Goal: Task Accomplishment & Management: Complete application form

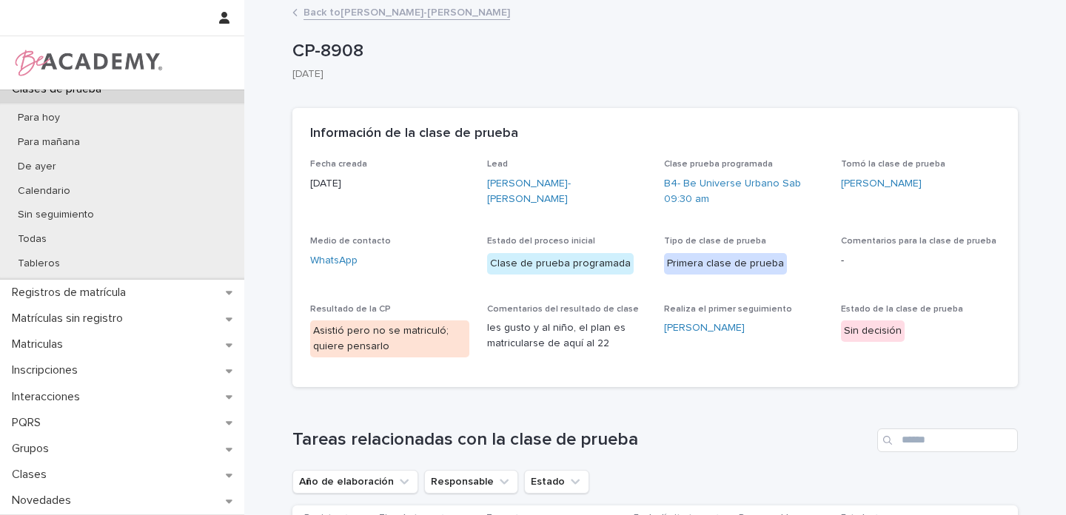
scroll to position [186, 0]
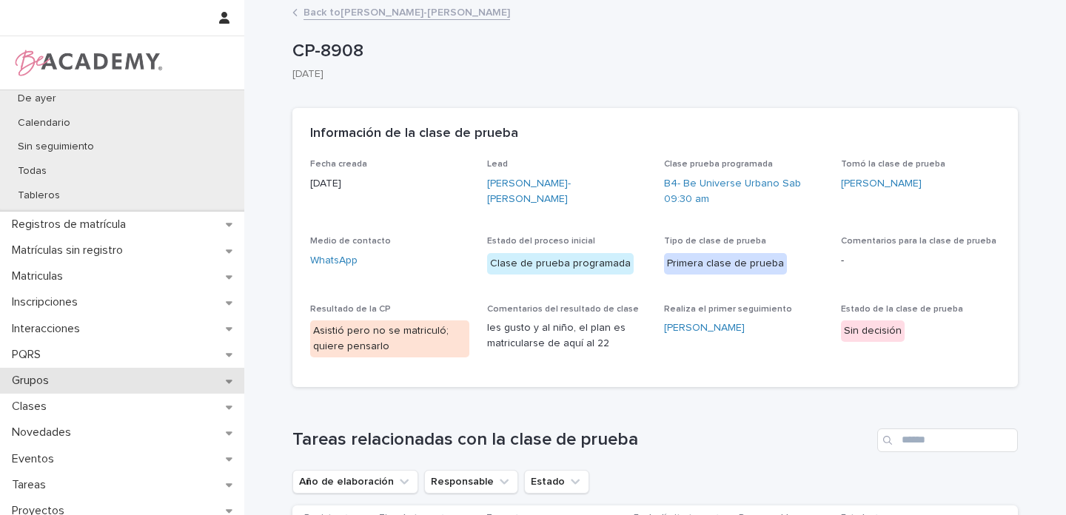
click at [228, 377] on icon at bounding box center [229, 381] width 7 height 10
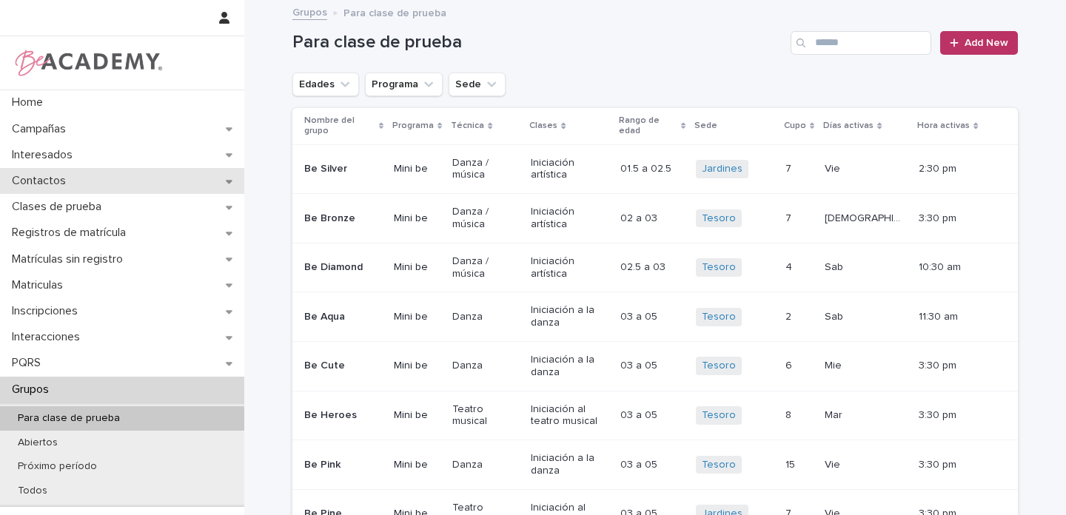
click at [205, 181] on div "Contactos" at bounding box center [122, 181] width 244 height 26
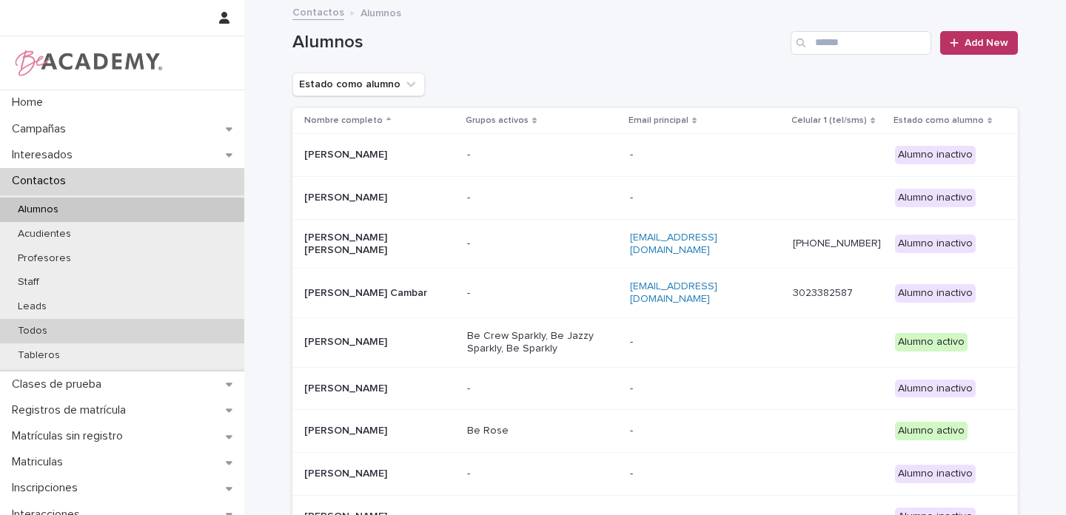
click at [36, 332] on p "Todos" at bounding box center [32, 331] width 53 height 13
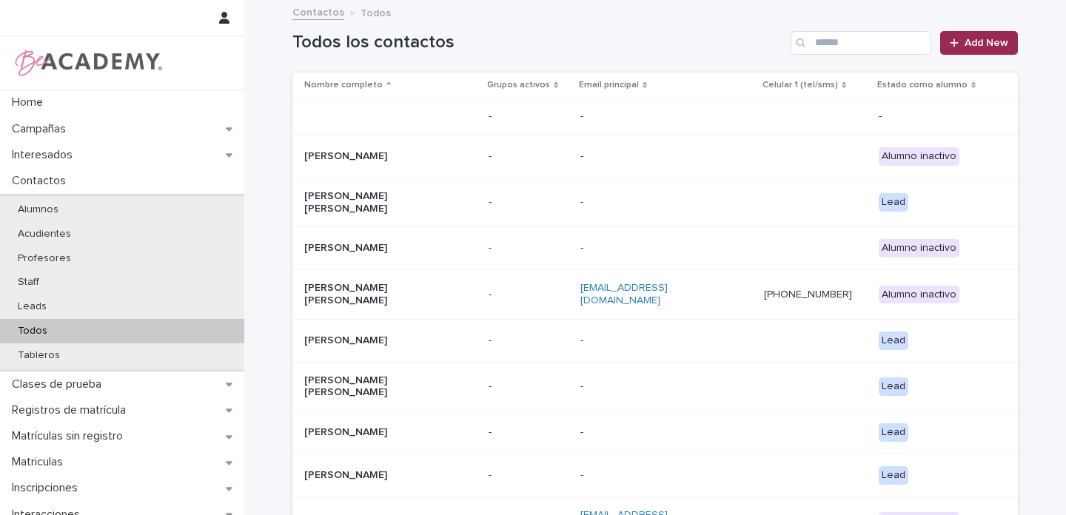
click at [966, 41] on span "Add New" at bounding box center [986, 43] width 44 height 10
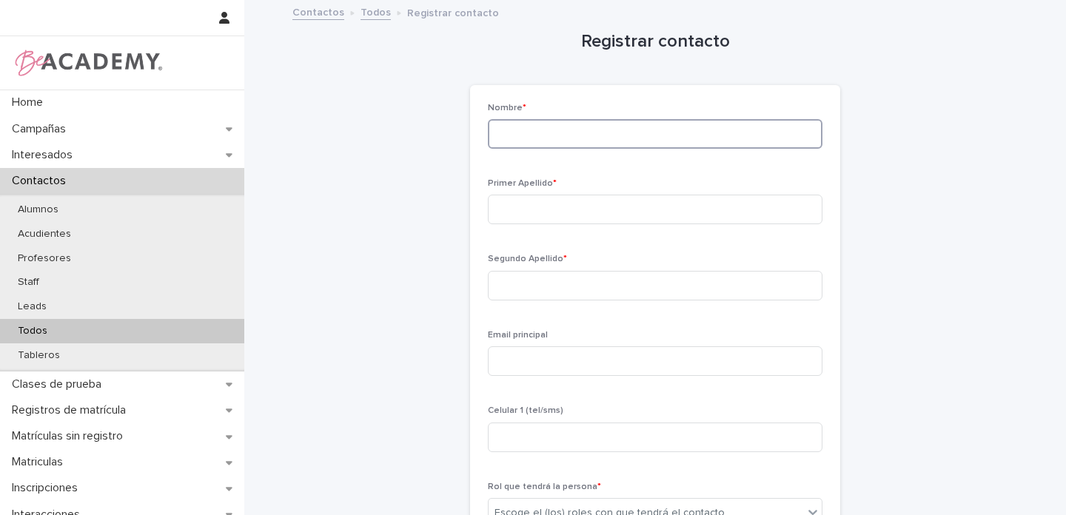
click at [519, 141] on input at bounding box center [655, 134] width 334 height 30
type input "*****"
type input "*********"
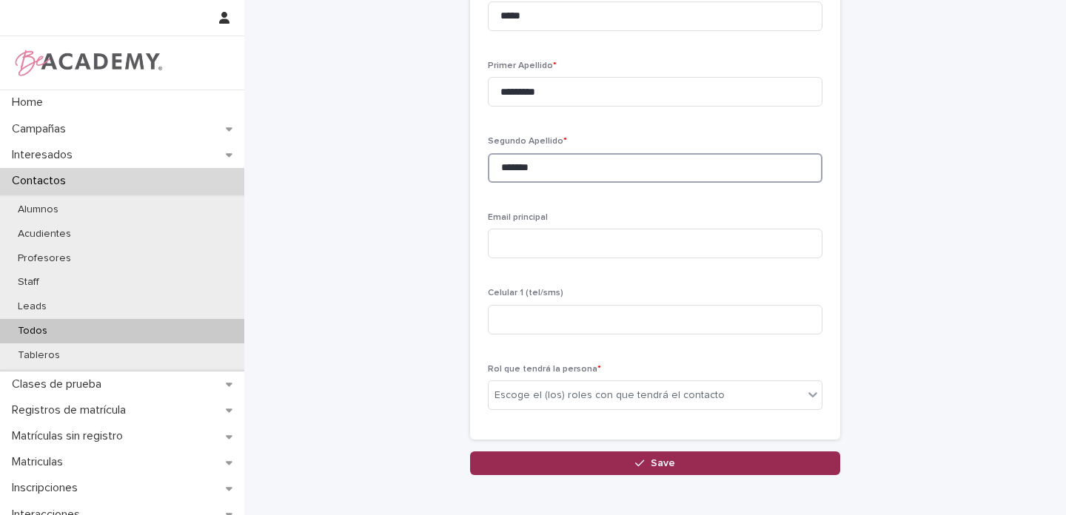
scroll to position [194, 0]
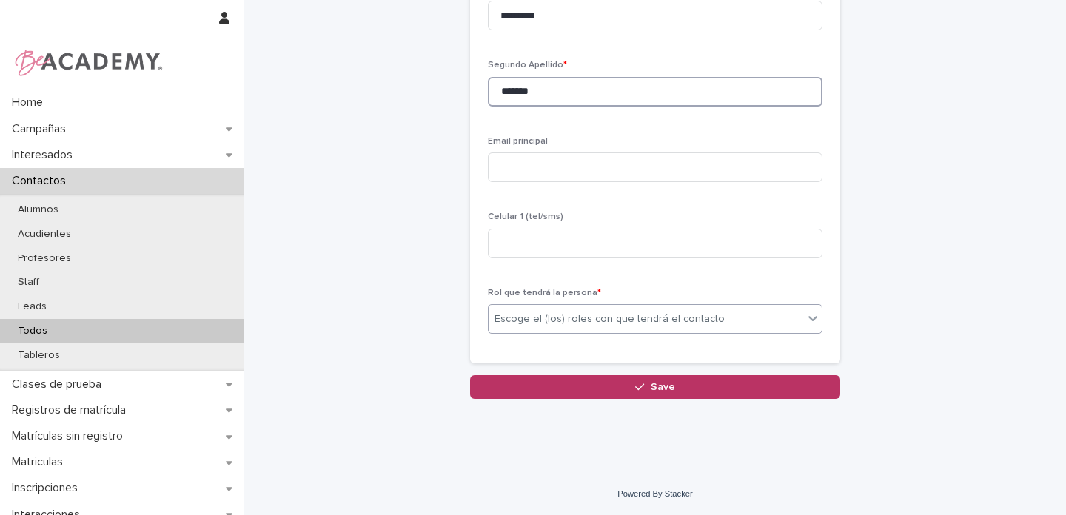
type input "*******"
click at [512, 317] on div "Escoge el (los) roles con que tendrá el contacto" at bounding box center [609, 320] width 230 height 16
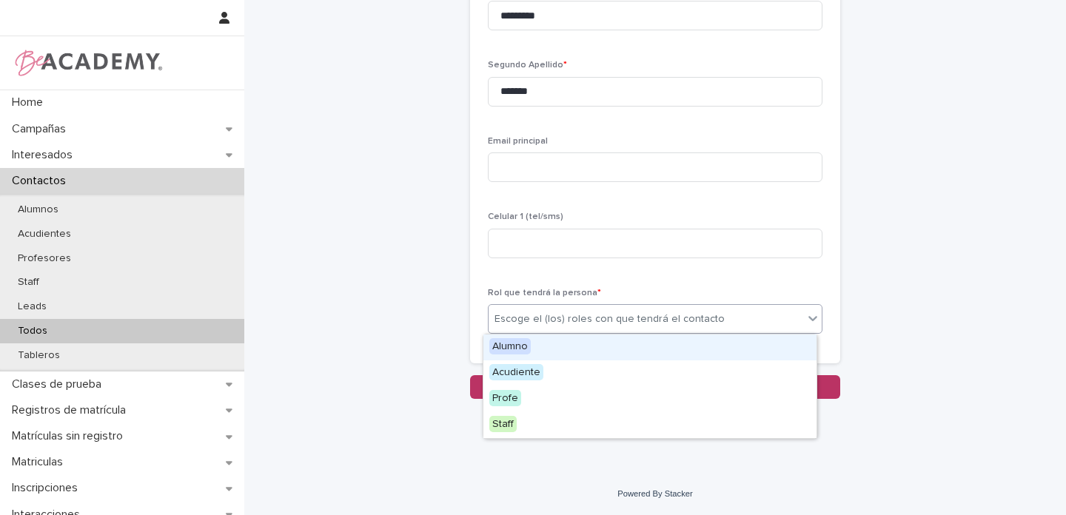
click at [508, 346] on span "Alumno" at bounding box center [509, 346] width 41 height 16
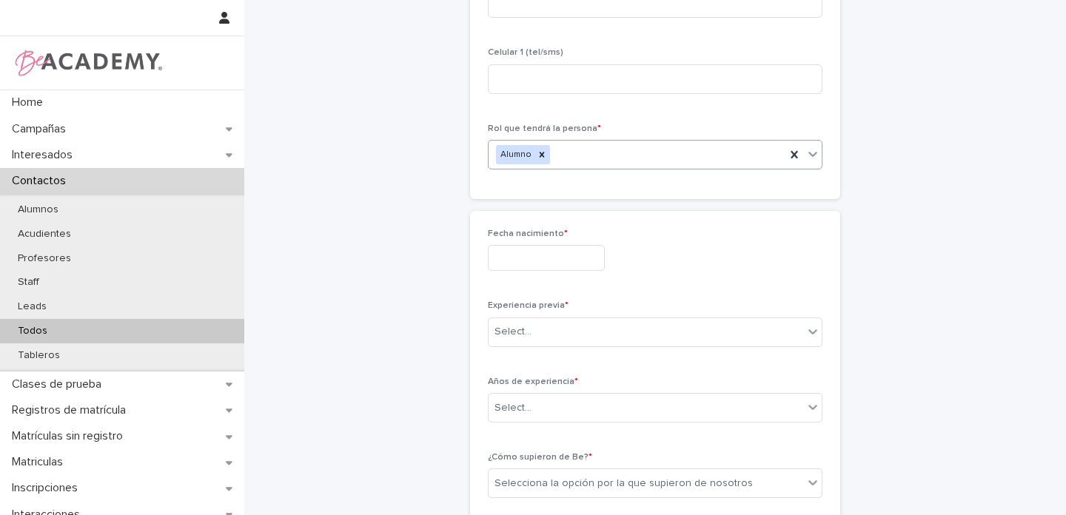
scroll to position [361, 0]
click at [530, 255] on input "text" at bounding box center [546, 255] width 117 height 26
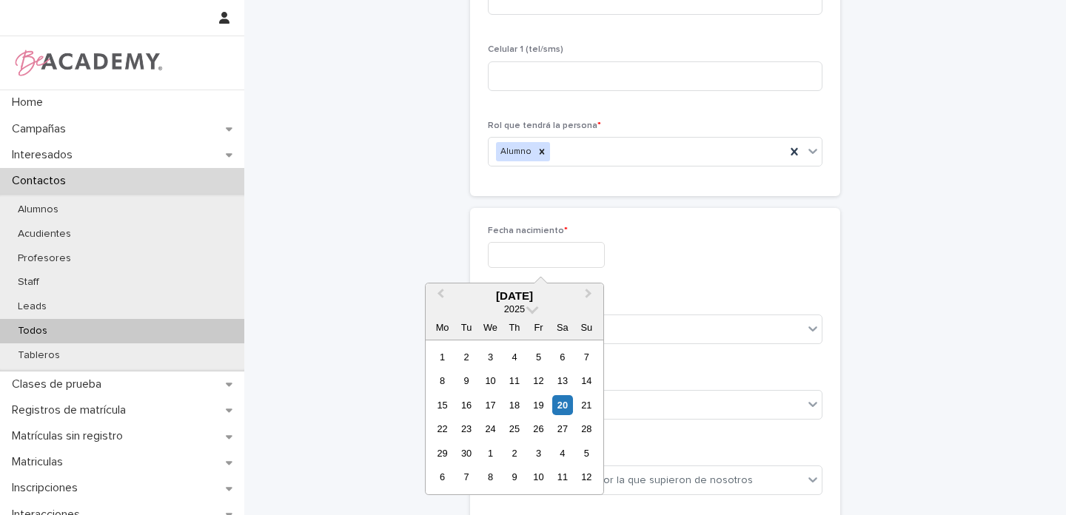
click at [516, 256] on input "text" at bounding box center [546, 255] width 117 height 26
type input "**********"
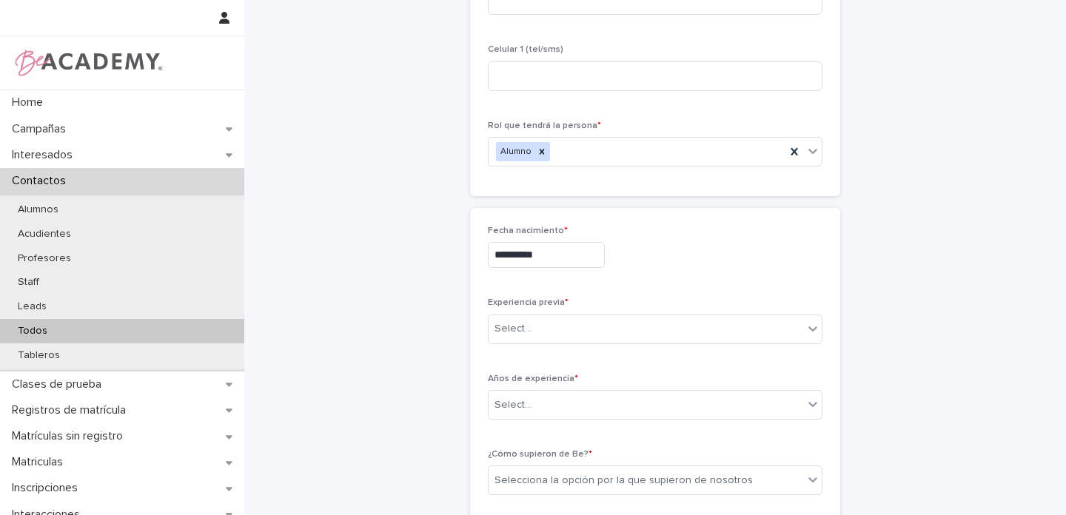
click at [724, 254] on div "**********" at bounding box center [655, 255] width 334 height 26
click at [555, 327] on div "Select..." at bounding box center [645, 329] width 314 height 24
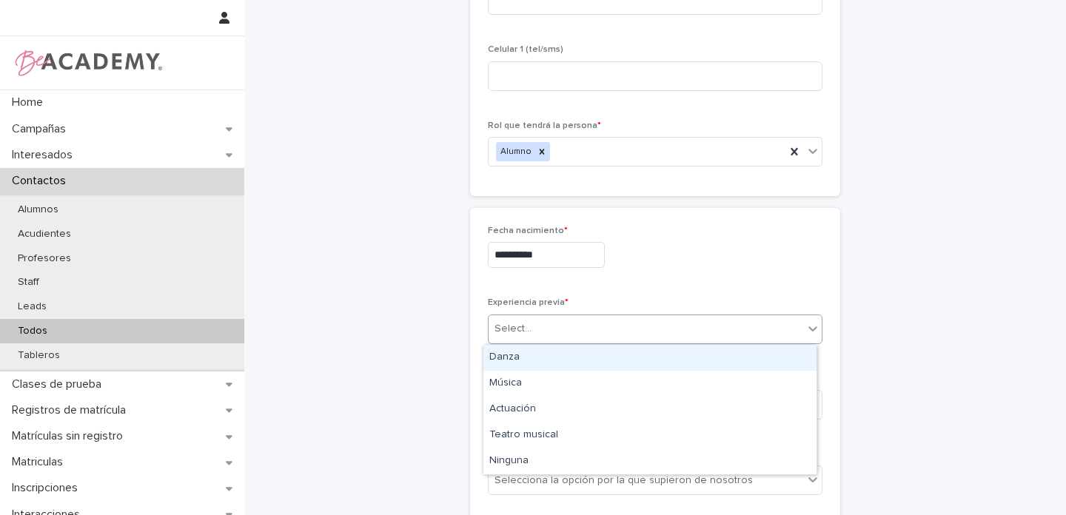
click at [505, 360] on div "Danza" at bounding box center [649, 358] width 333 height 26
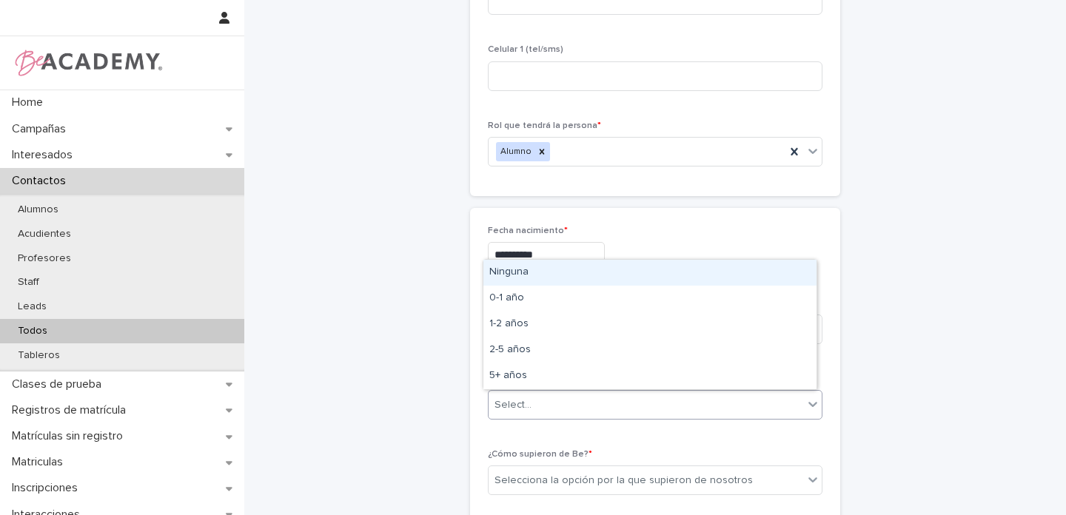
click at [502, 402] on div "Select..." at bounding box center [512, 405] width 37 height 16
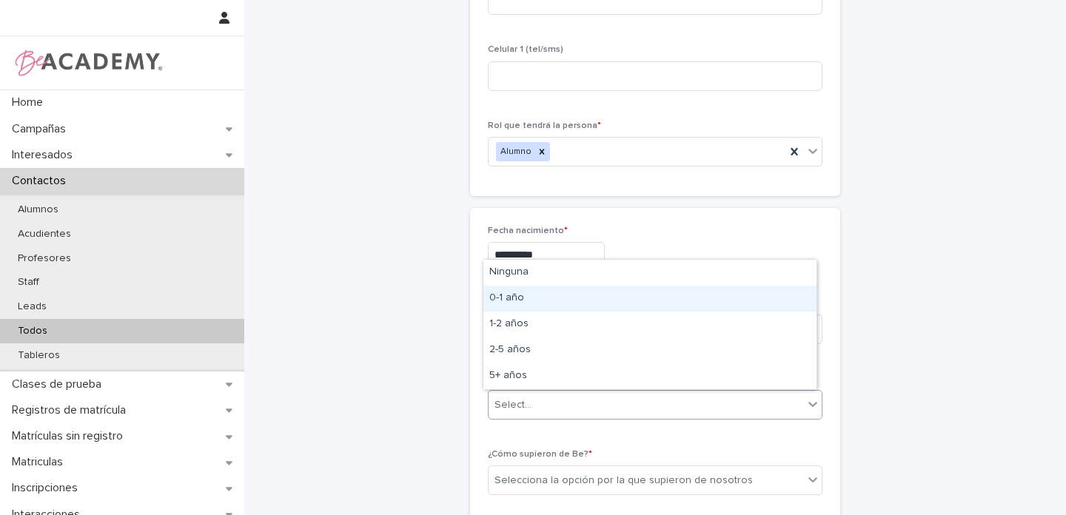
click at [516, 297] on div "0-1 año" at bounding box center [649, 299] width 333 height 26
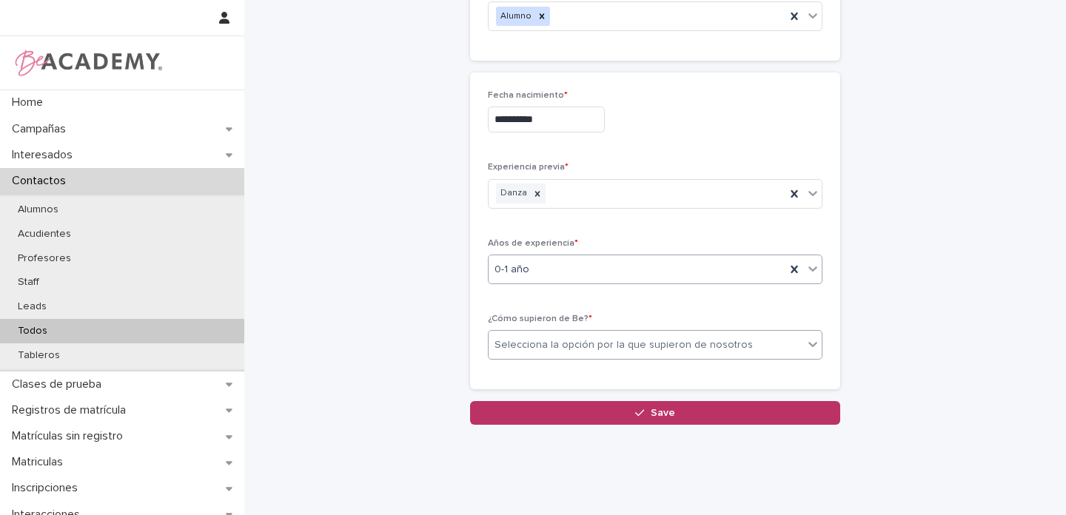
scroll to position [497, 0]
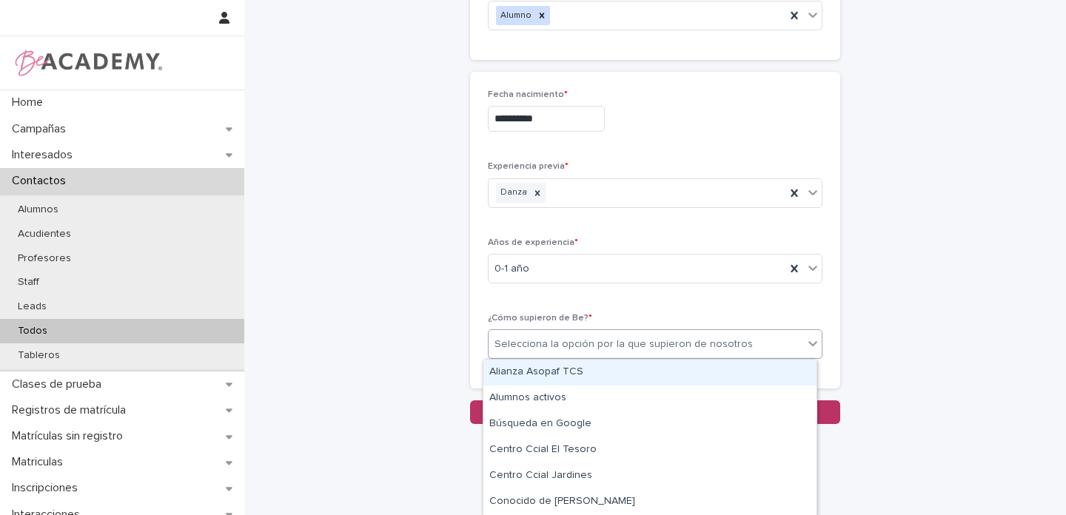
click at [525, 346] on div "Selecciona la opción por la que supieron de nosotros" at bounding box center [623, 345] width 258 height 16
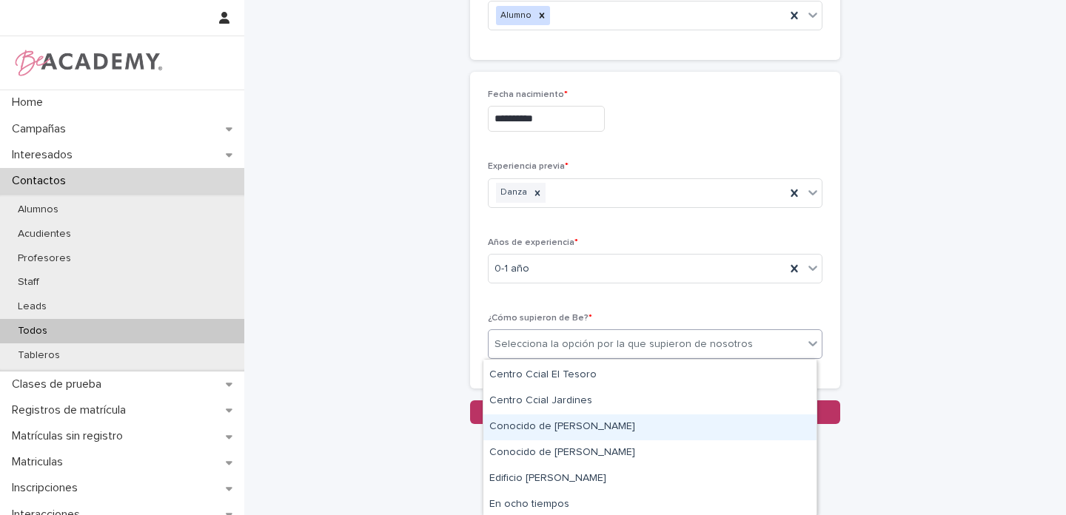
scroll to position [75, 0]
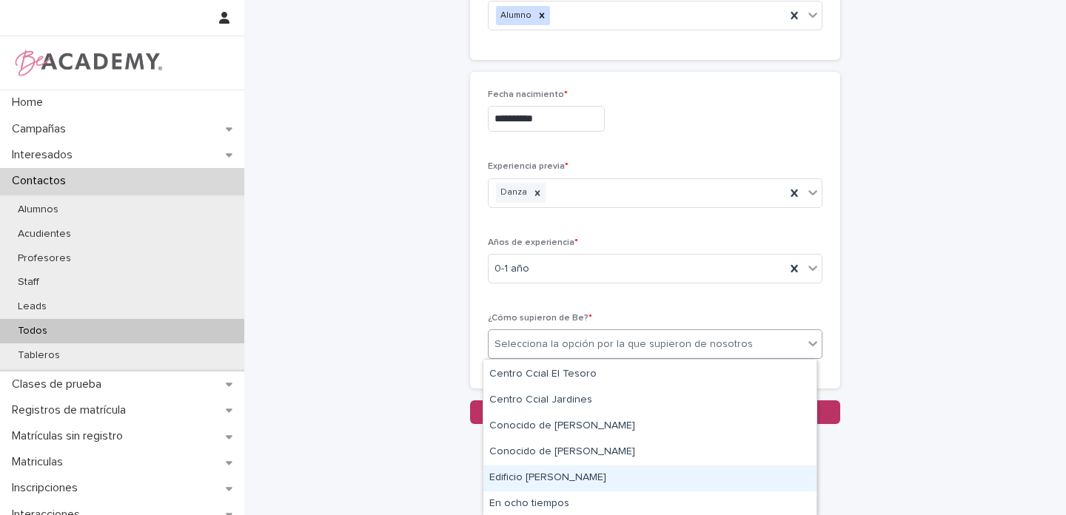
drag, startPoint x: 536, startPoint y: 460, endPoint x: 528, endPoint y: 476, distance: 17.2
click at [529, 477] on div "Edificio Rosales" at bounding box center [649, 478] width 333 height 26
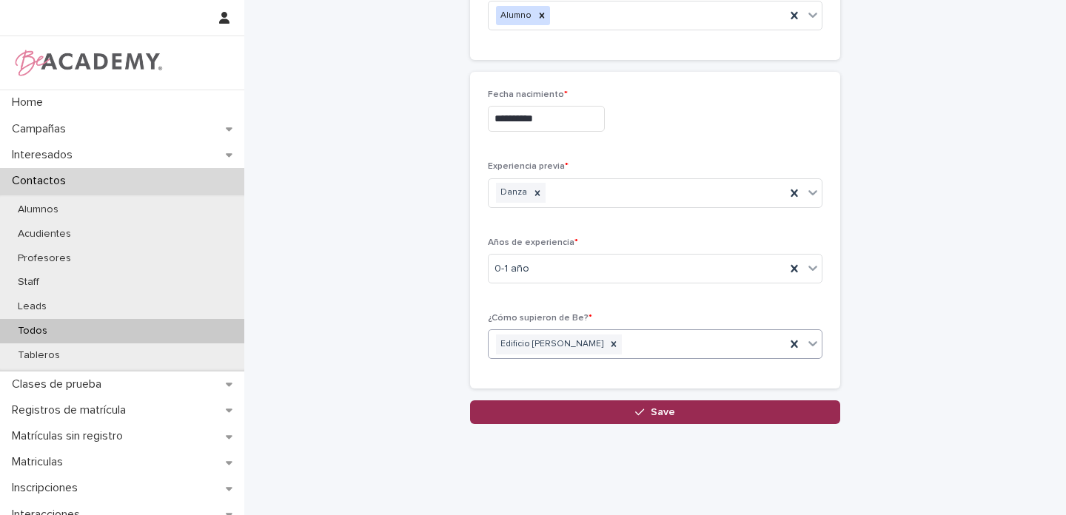
click at [650, 414] on span "Save" at bounding box center [662, 412] width 24 height 10
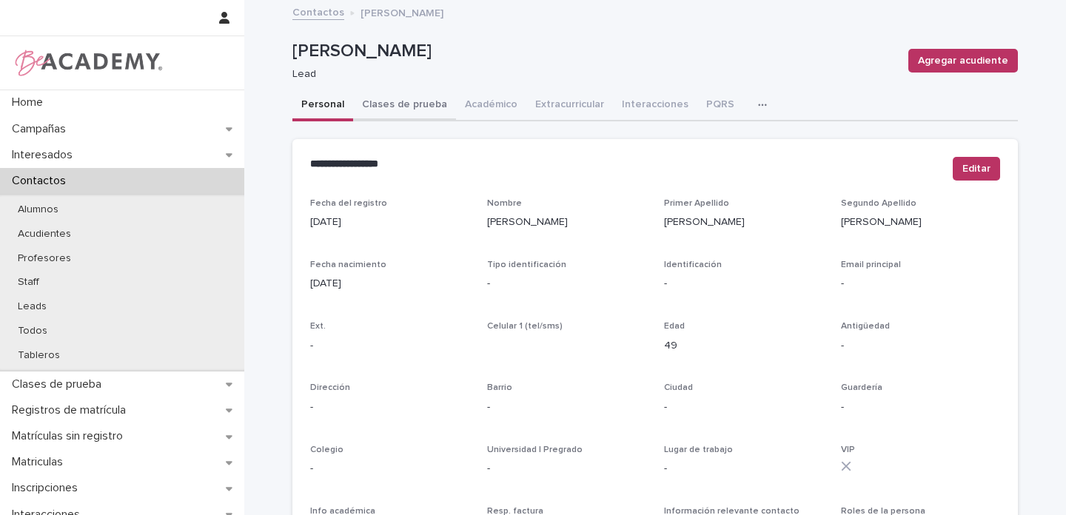
click at [398, 103] on button "Clases de prueba" at bounding box center [404, 105] width 103 height 31
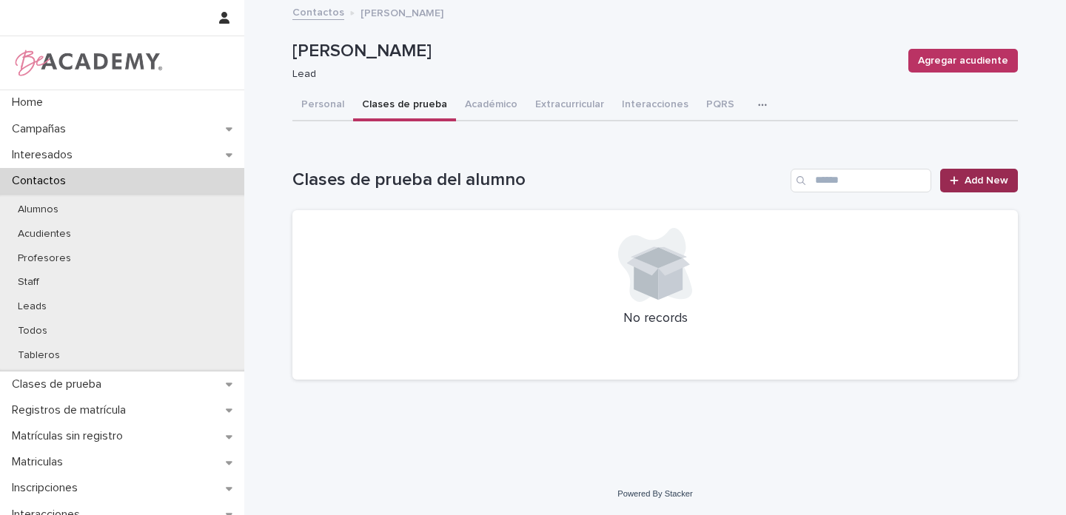
click at [979, 183] on span "Add New" at bounding box center [986, 180] width 44 height 10
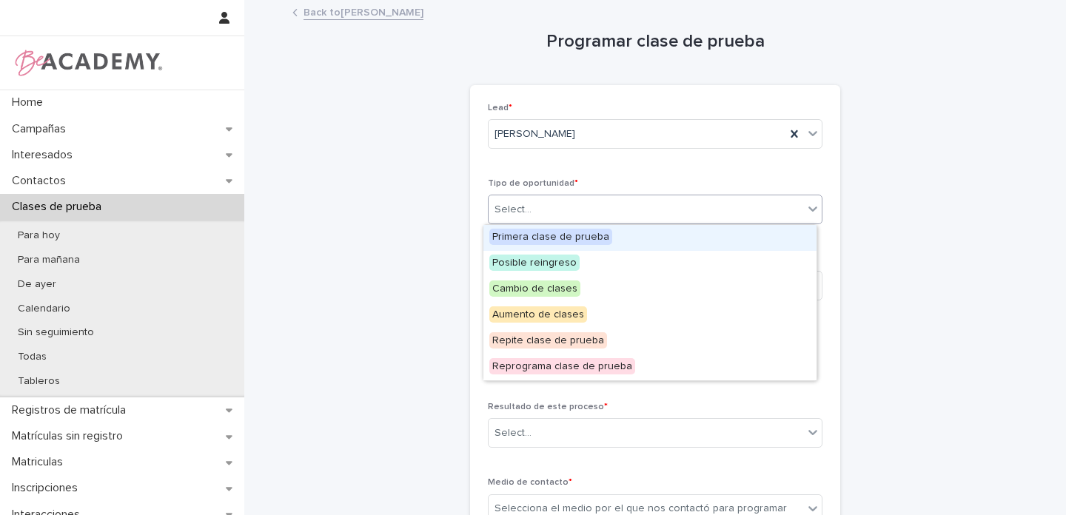
click at [503, 215] on div "Select..." at bounding box center [512, 210] width 37 height 16
click at [519, 236] on span "Primera clase de prueba" at bounding box center [550, 237] width 123 height 16
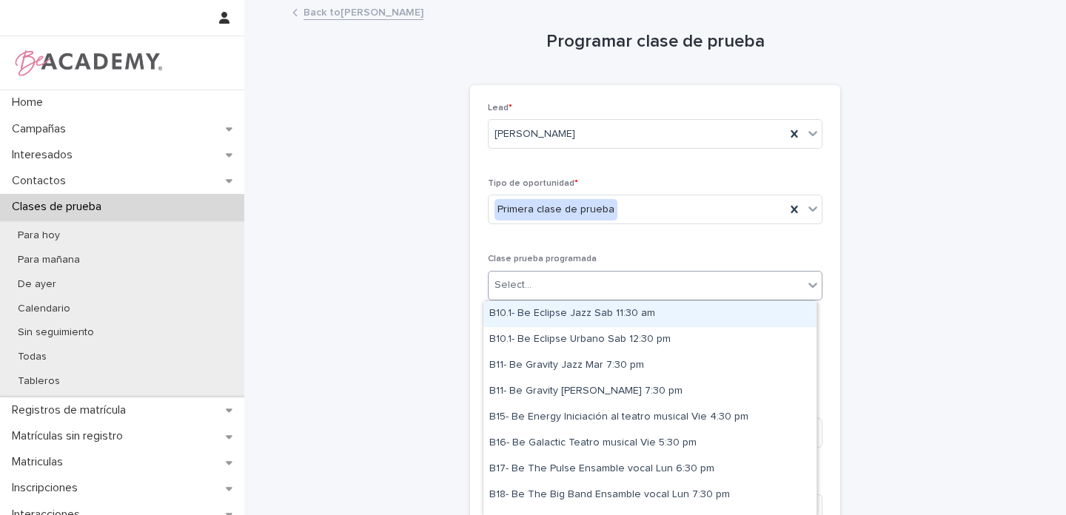
click at [514, 285] on div "Select..." at bounding box center [512, 285] width 37 height 16
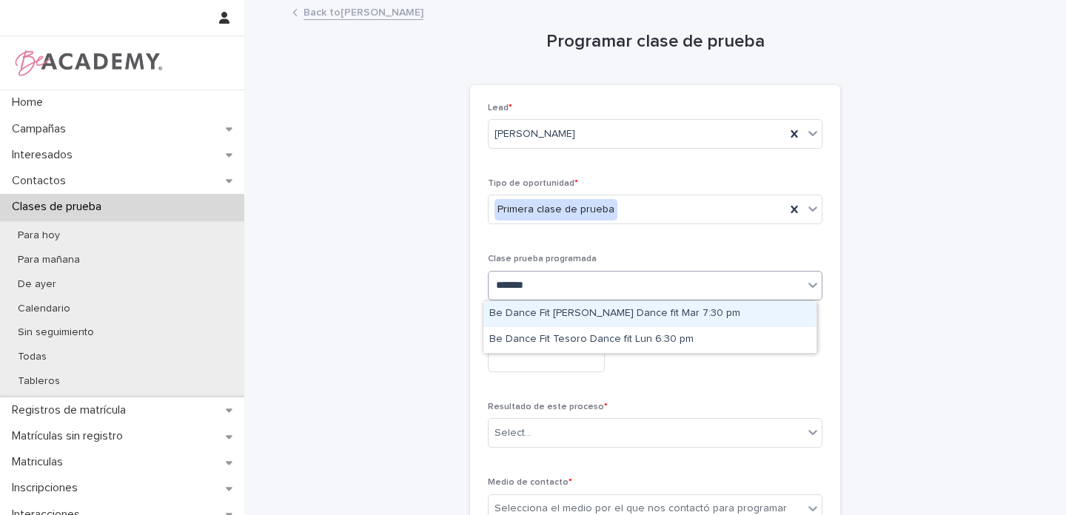
type input "********"
click at [639, 316] on div "Be Dance Fit Rosales Dance fit Mar 7:30 pm" at bounding box center [649, 314] width 333 height 26
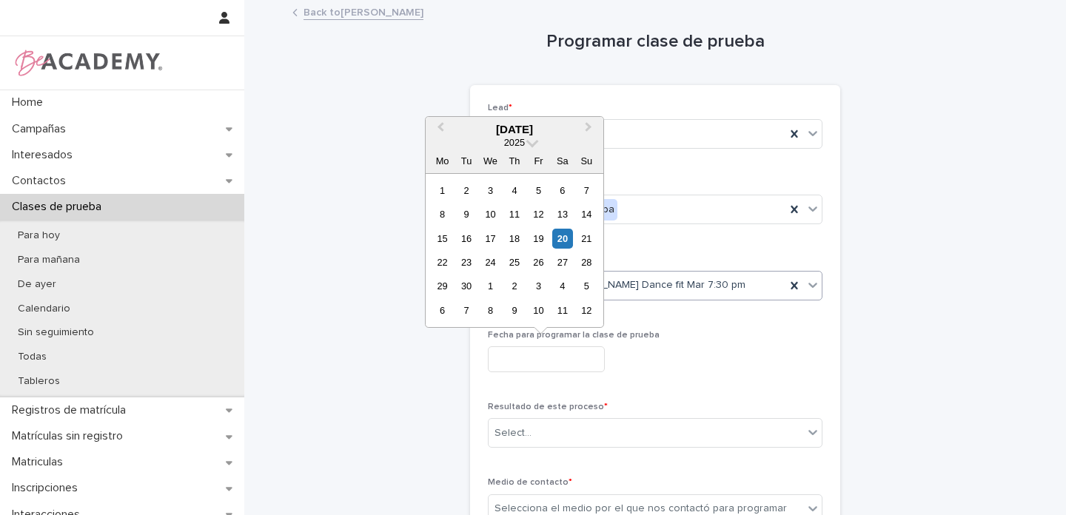
click at [509, 362] on input "text" at bounding box center [546, 359] width 117 height 26
click at [466, 262] on div "23" at bounding box center [466, 262] width 20 height 20
type input "**********"
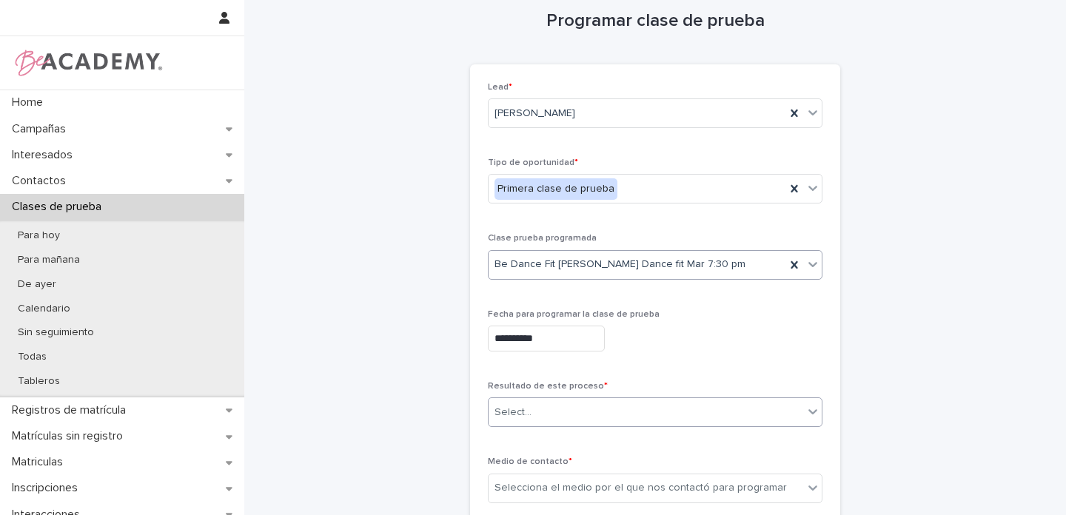
scroll to position [41, 0]
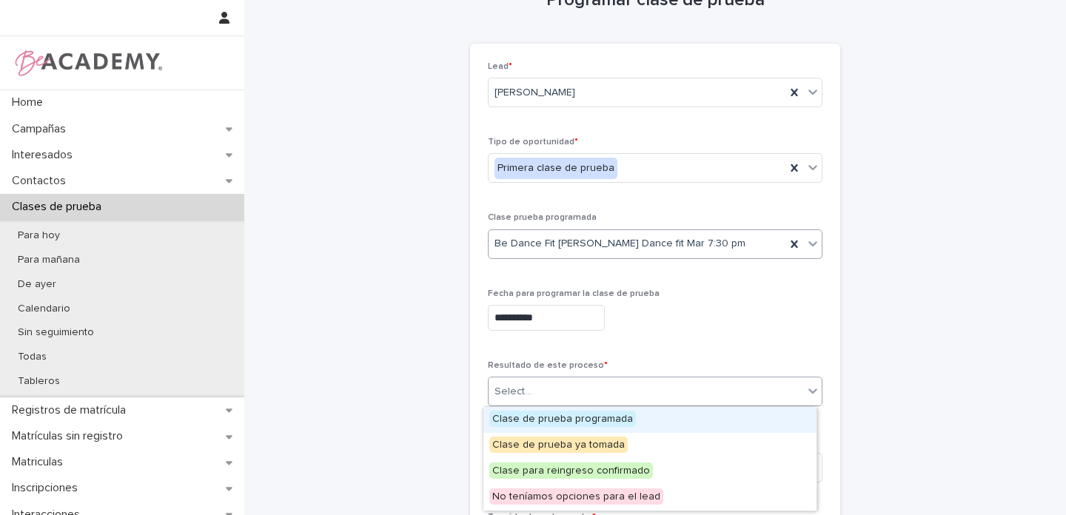
click at [518, 391] on div "Select..." at bounding box center [512, 392] width 37 height 16
click at [524, 417] on span "Clase de prueba programada" at bounding box center [562, 419] width 147 height 16
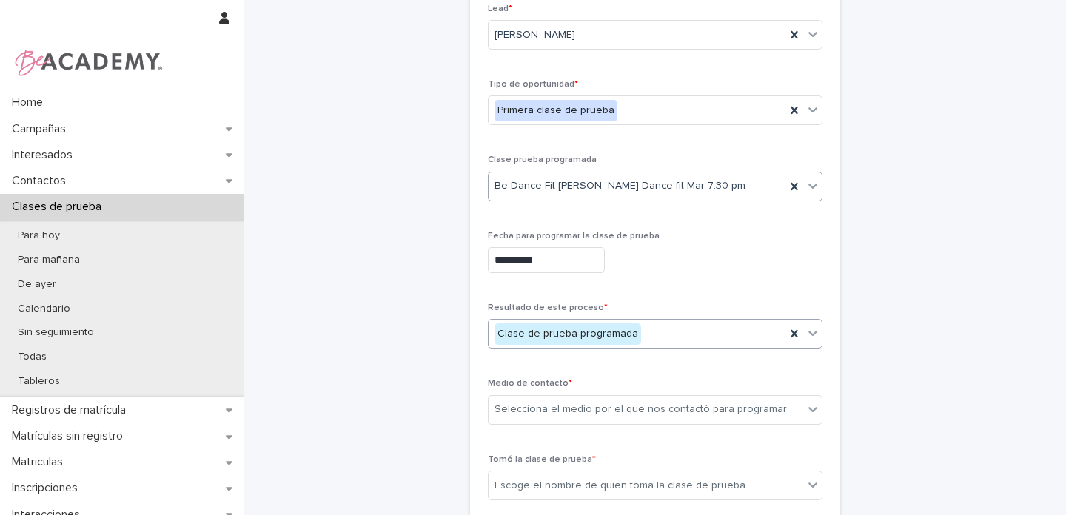
scroll to position [100, 0]
click at [556, 413] on div "Selecciona el medio por el que nos contactó para programar" at bounding box center [640, 409] width 292 height 16
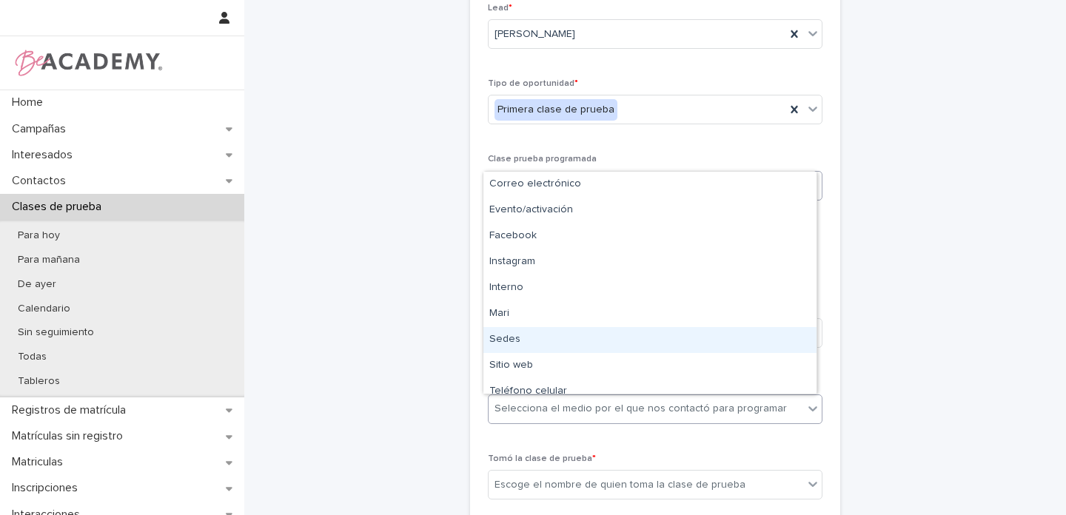
click at [521, 335] on div "Sedes" at bounding box center [649, 340] width 333 height 26
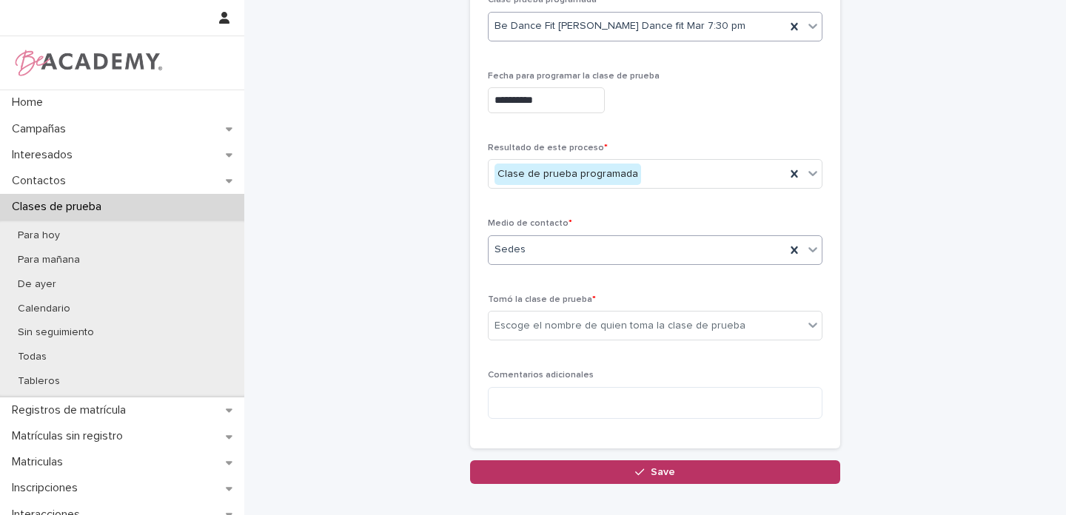
scroll to position [264, 0]
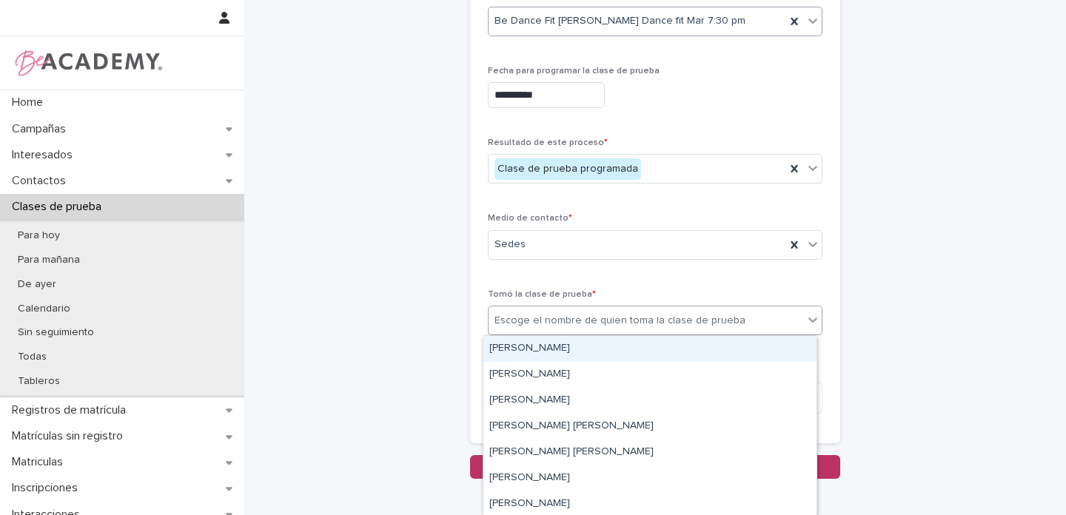
click at [517, 323] on div "Escoge el nombre de quien toma la clase de prueba" at bounding box center [619, 321] width 251 height 16
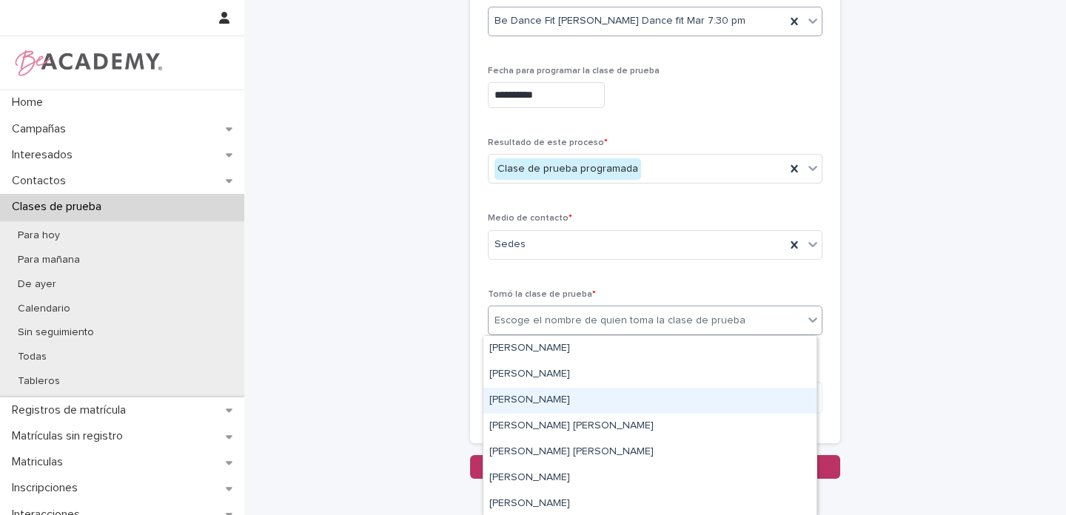
click at [523, 400] on div "[PERSON_NAME]" at bounding box center [649, 401] width 333 height 26
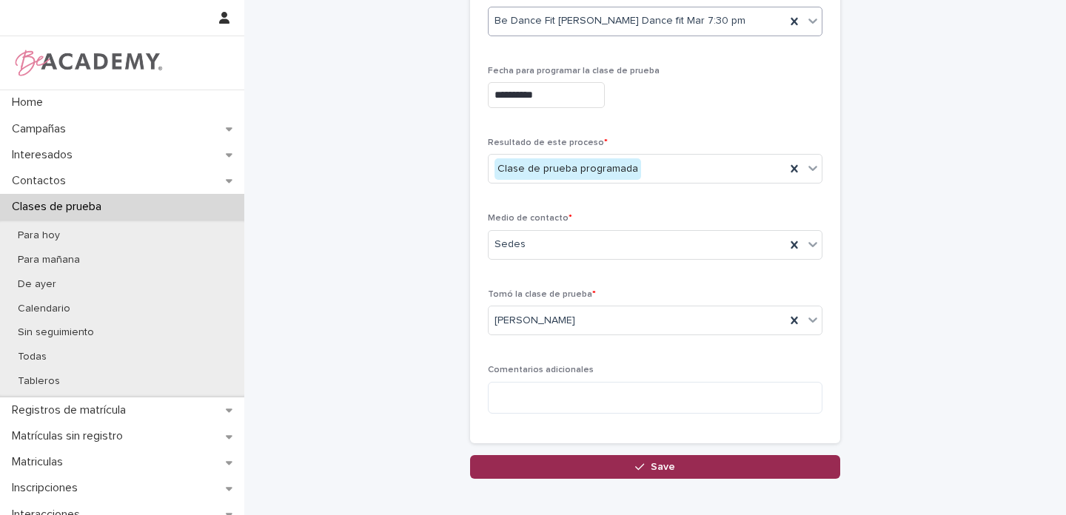
click at [667, 465] on span "Save" at bounding box center [662, 467] width 24 height 10
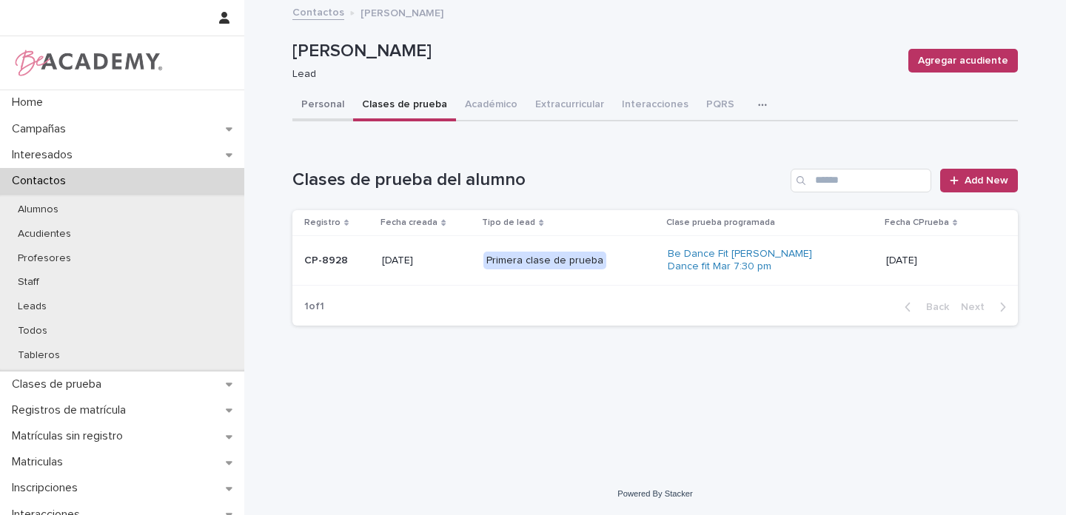
click at [318, 106] on button "Personal" at bounding box center [322, 105] width 61 height 31
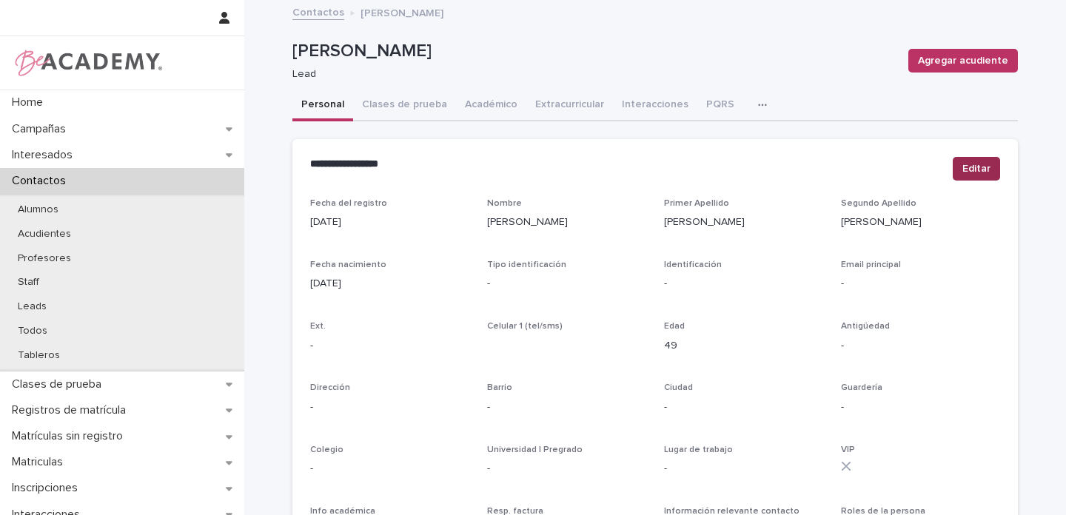
click at [963, 175] on span "Editar" at bounding box center [976, 168] width 28 height 15
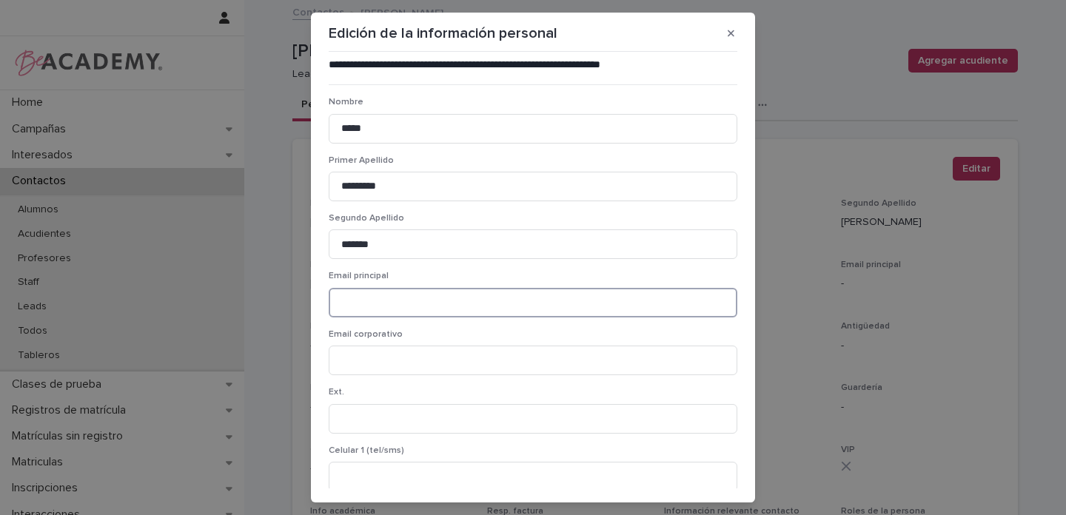
click at [366, 301] on input at bounding box center [533, 303] width 408 height 30
click at [343, 304] on input "**********" at bounding box center [533, 303] width 408 height 30
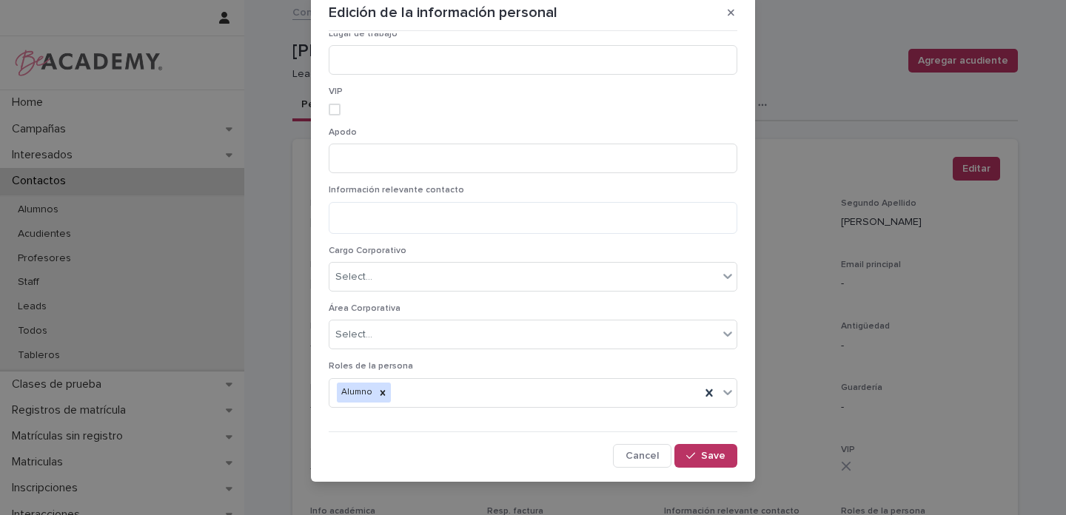
scroll to position [32, 0]
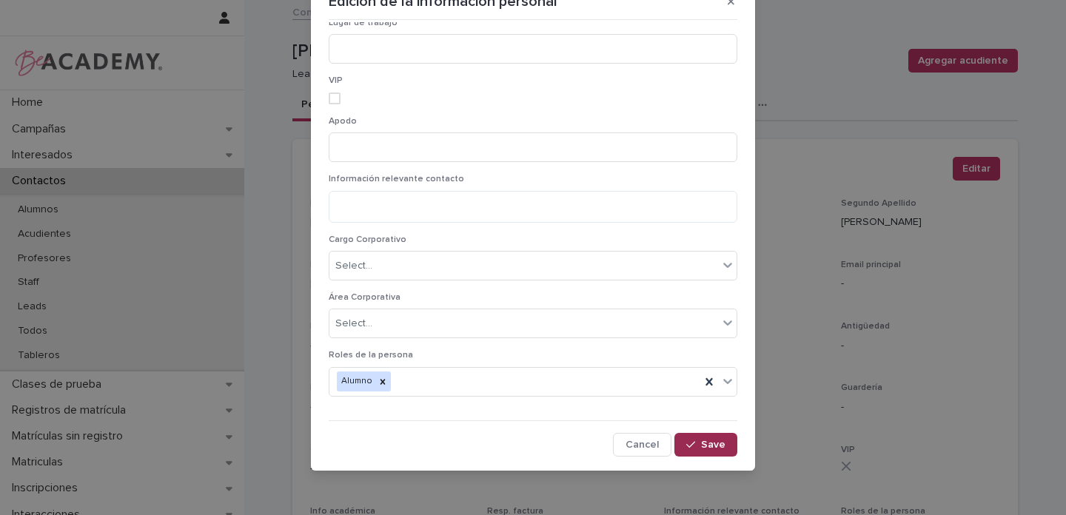
type input "**********"
click at [709, 445] on span "Save" at bounding box center [713, 445] width 24 height 10
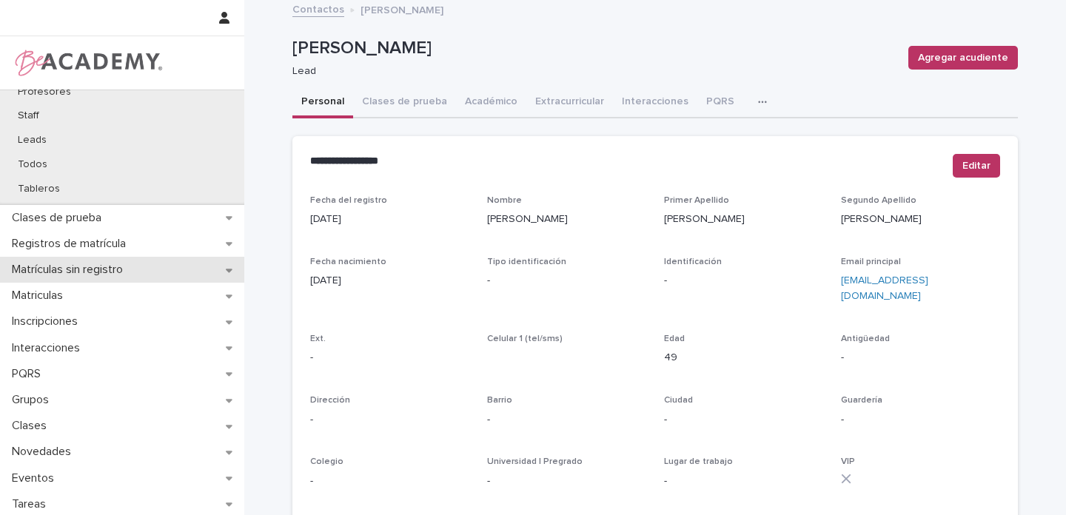
scroll to position [221, 0]
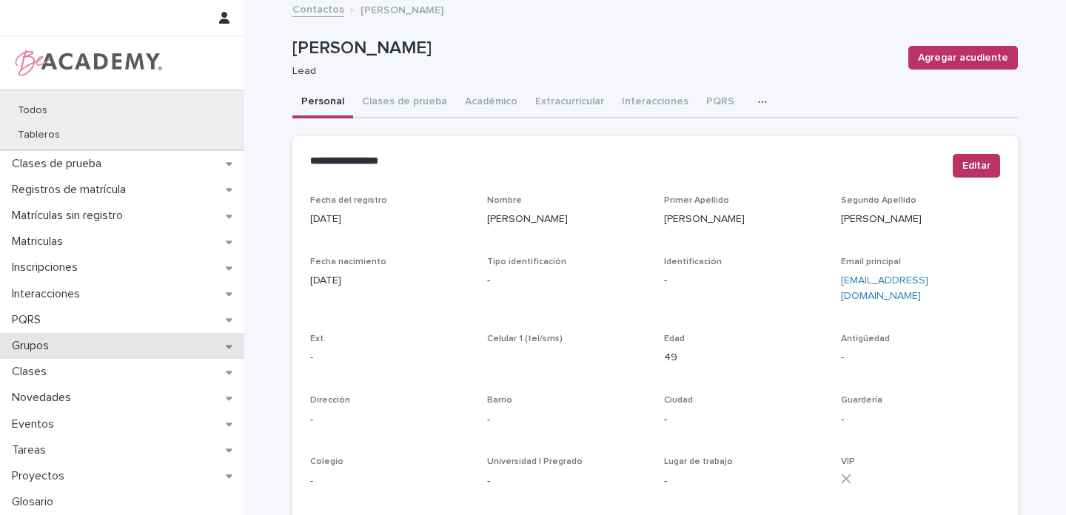
click at [220, 343] on div "Grupos" at bounding box center [122, 346] width 244 height 26
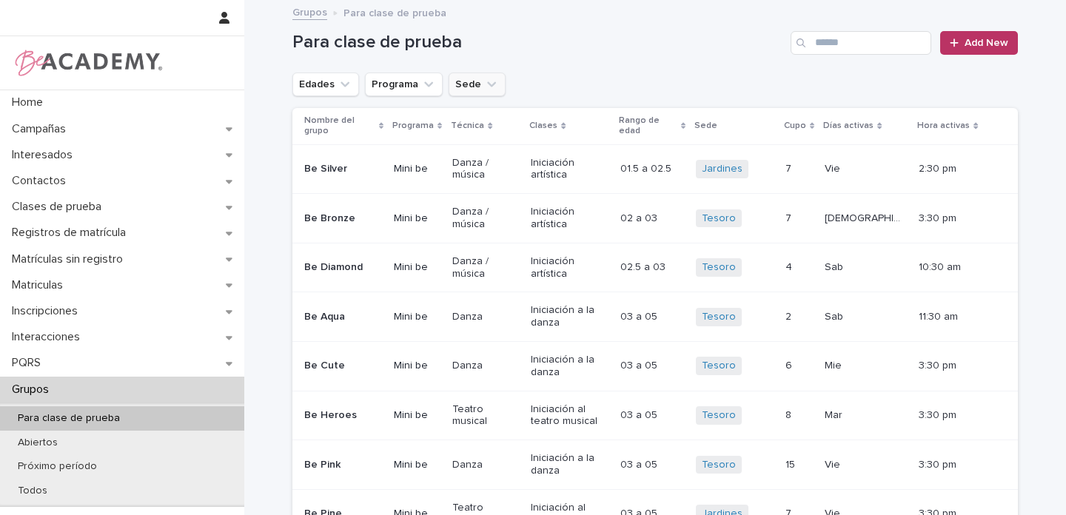
click at [484, 79] on icon "Sede" at bounding box center [491, 84] width 15 height 15
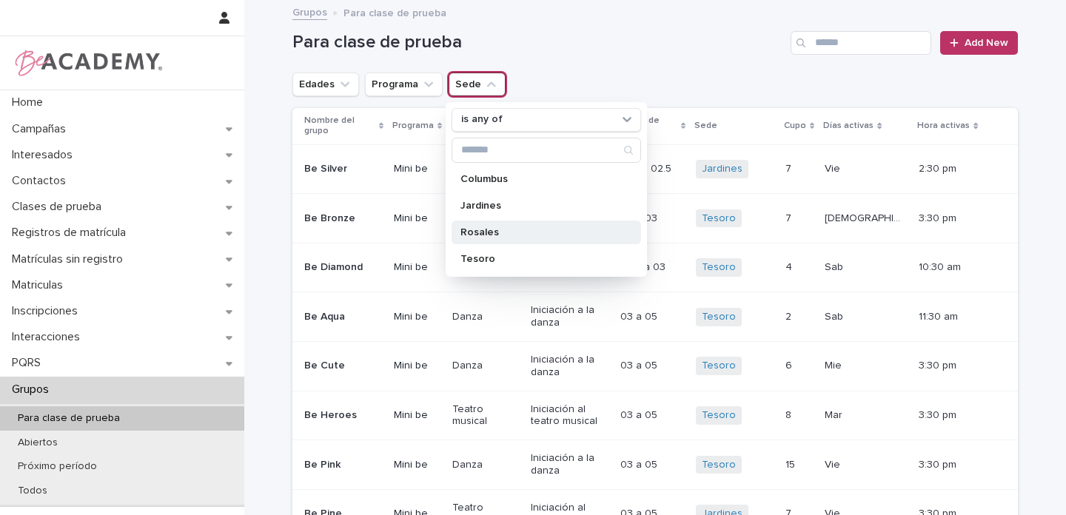
click at [474, 233] on p "Rosales" at bounding box center [538, 232] width 157 height 10
click at [340, 84] on icon "Edades" at bounding box center [344, 83] width 9 height 5
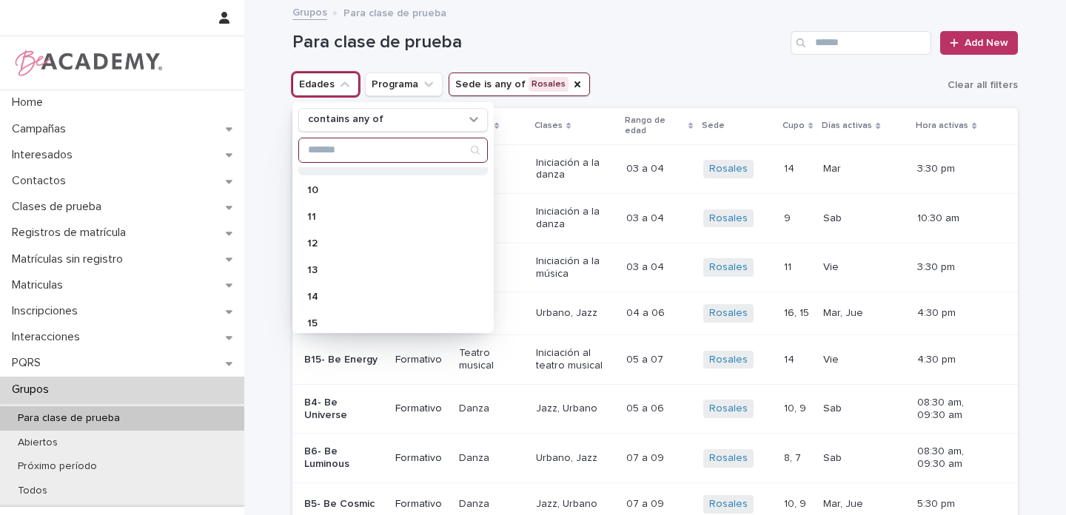
scroll to position [370, 0]
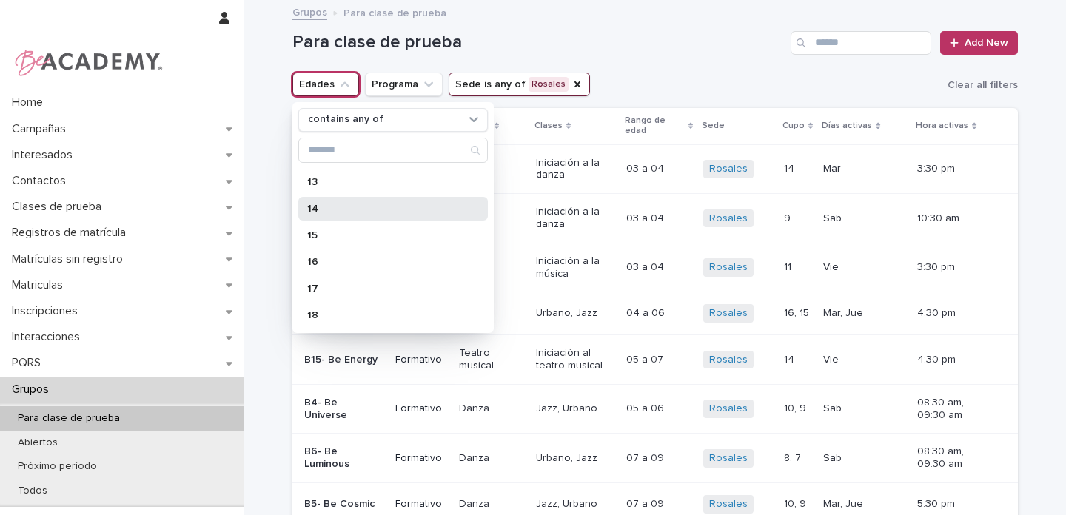
click at [315, 208] on p "14" at bounding box center [385, 208] width 157 height 10
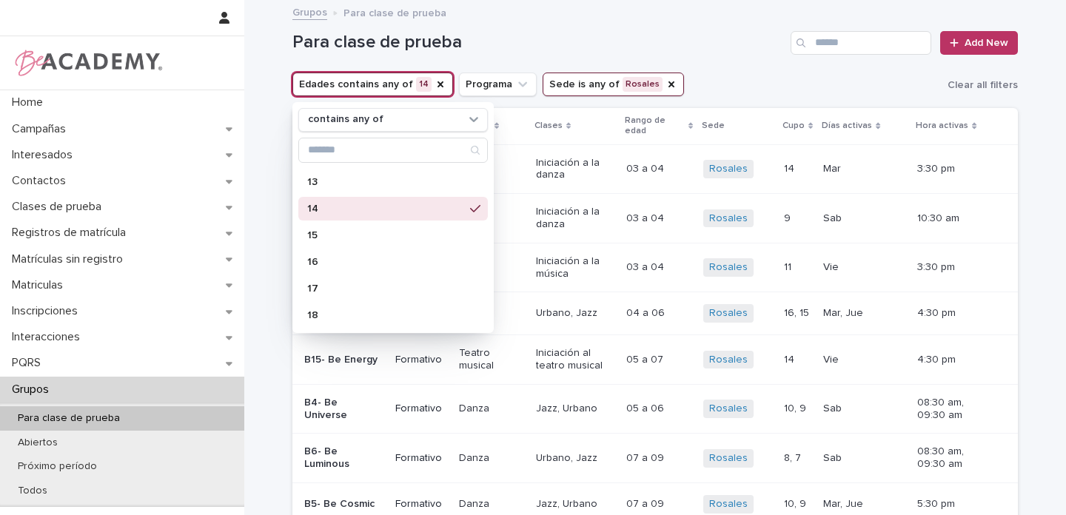
click at [703, 50] on h1 "Para clase de prueba" at bounding box center [538, 42] width 492 height 21
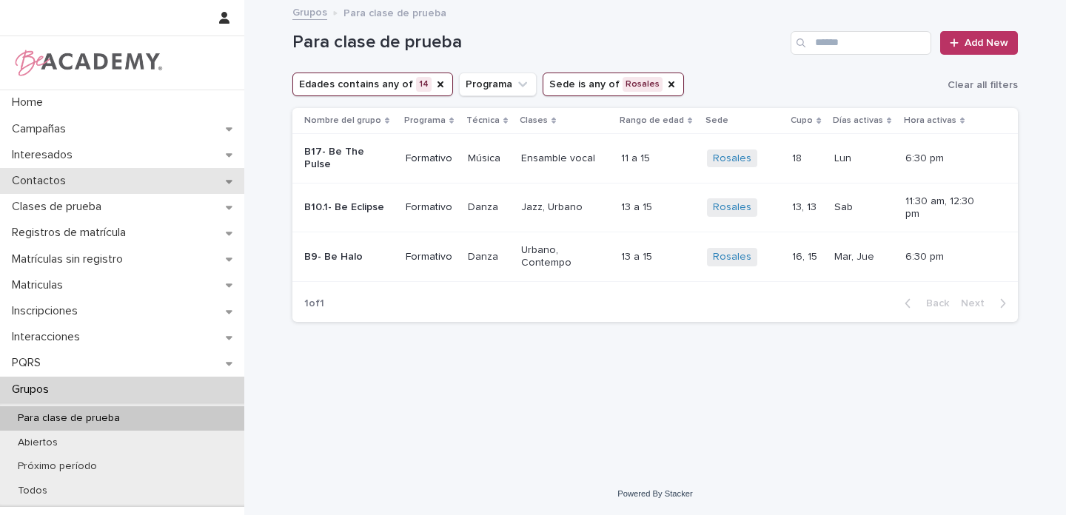
click at [231, 181] on div "Contactos" at bounding box center [122, 181] width 244 height 26
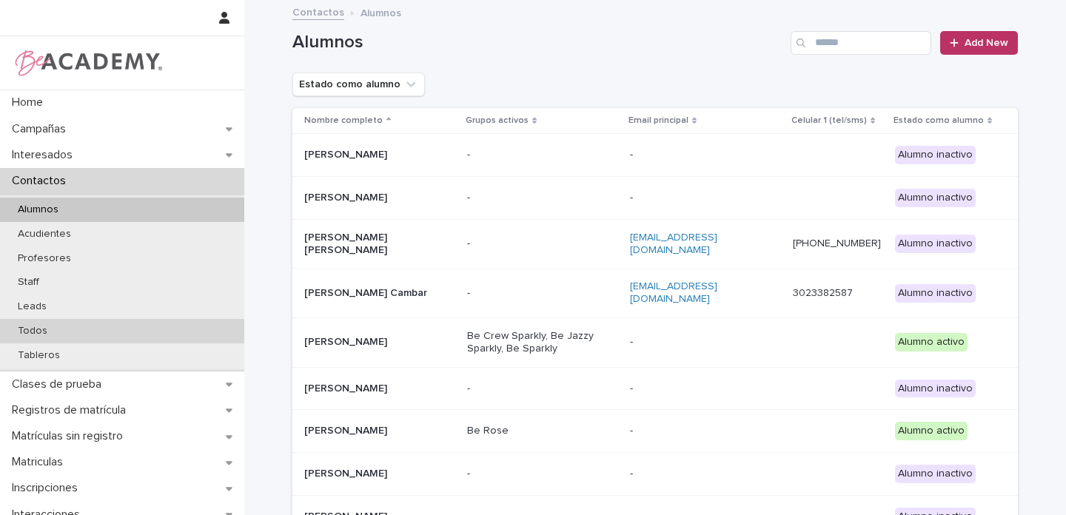
click at [36, 326] on p "Todos" at bounding box center [32, 331] width 53 height 13
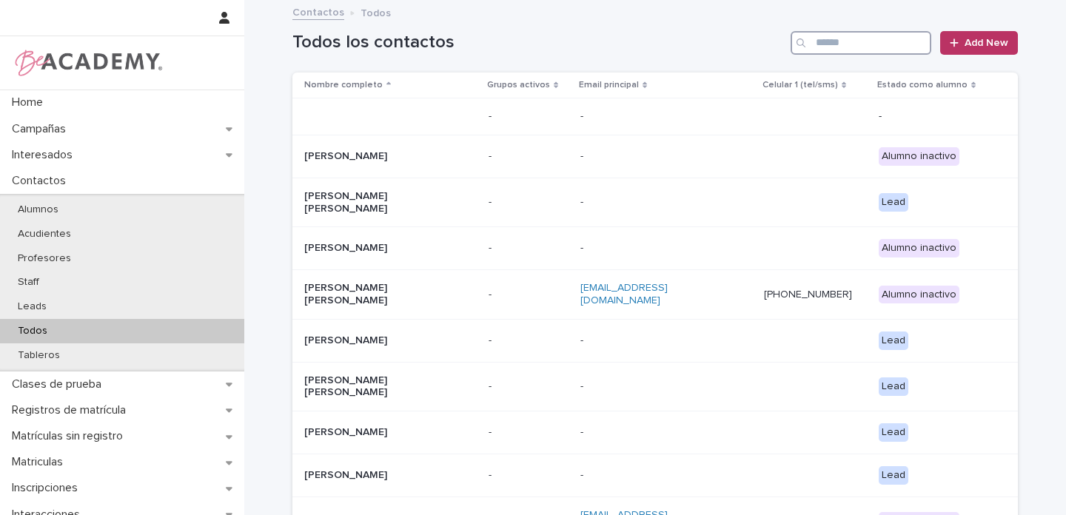
click at [867, 41] on input "Search" at bounding box center [860, 43] width 141 height 24
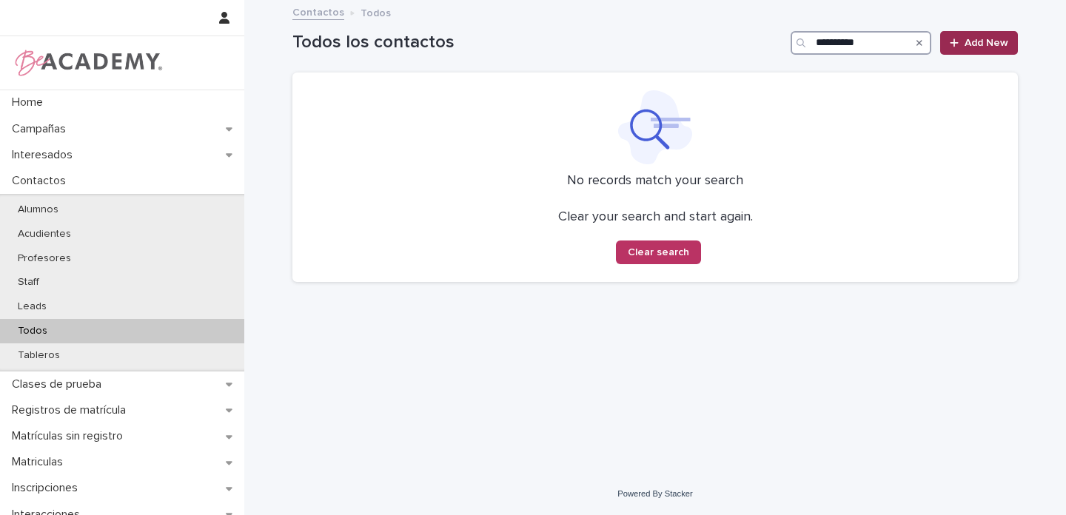
type input "**********"
click at [996, 50] on link "Add New" at bounding box center [979, 43] width 78 height 24
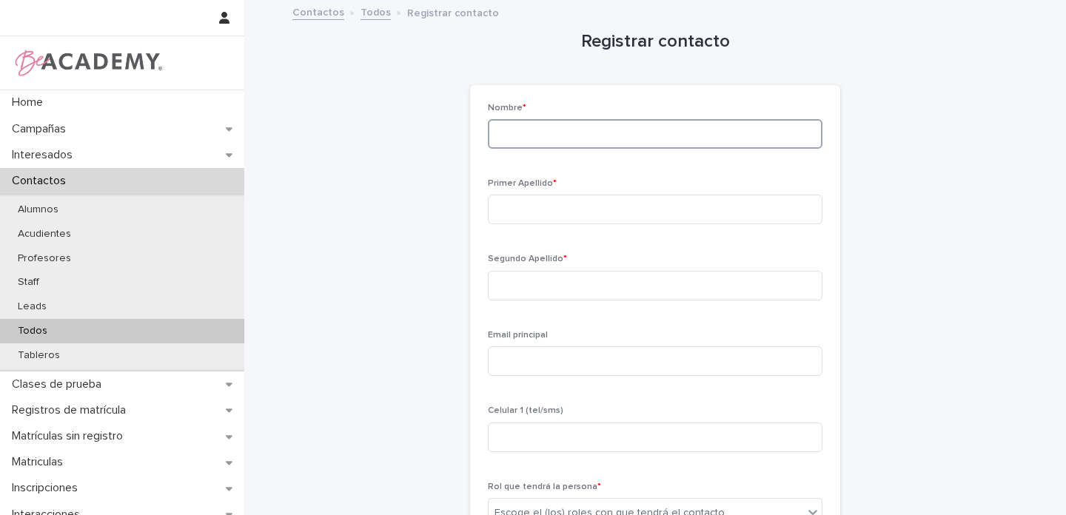
click at [531, 144] on input at bounding box center [655, 134] width 334 height 30
type input "******"
type input "*******"
click at [505, 280] on input at bounding box center [655, 286] width 334 height 30
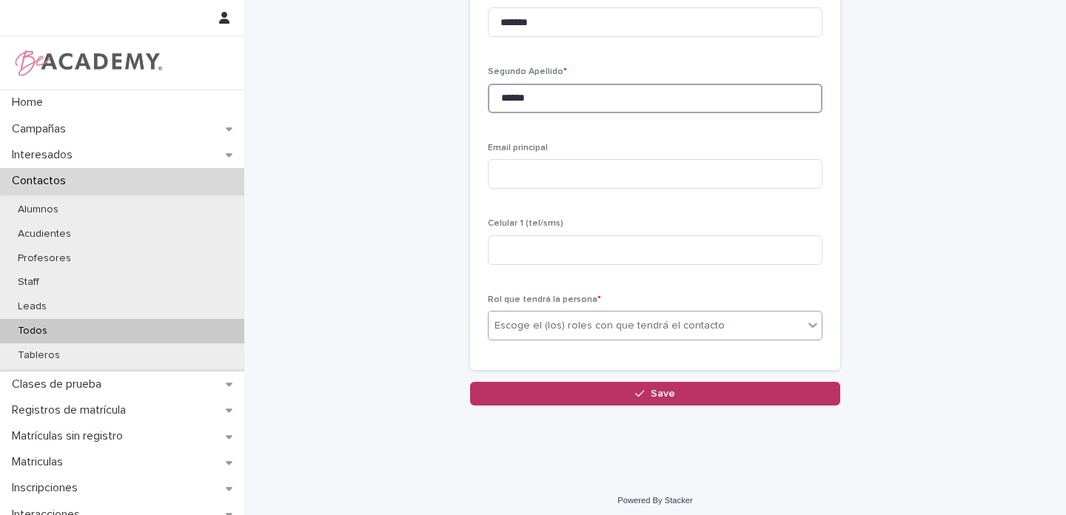
scroll to position [188, 0]
type input "******"
click at [517, 329] on div "Escoge el (los) roles con que tendrá el contacto" at bounding box center [609, 325] width 230 height 16
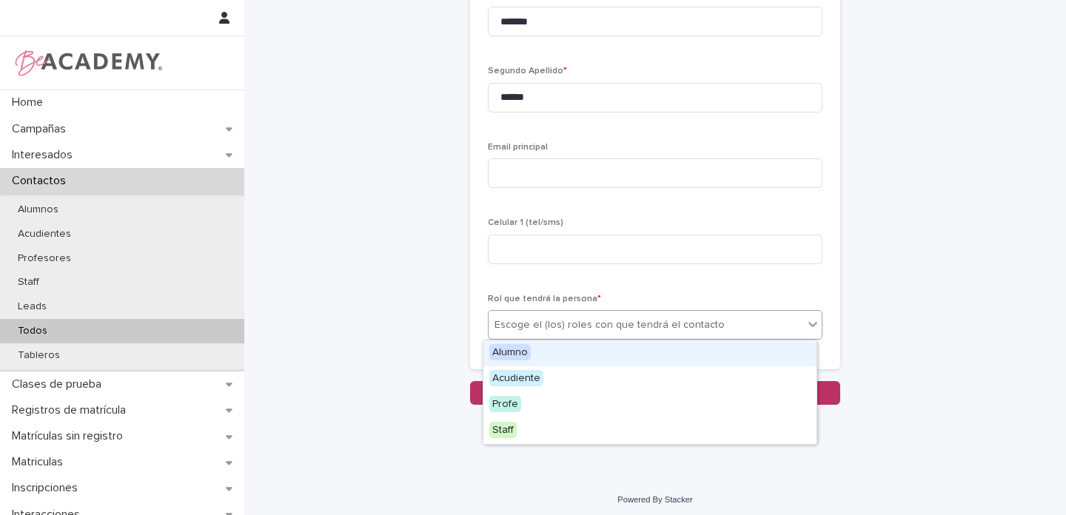
click at [505, 352] on span "Alumno" at bounding box center [509, 352] width 41 height 16
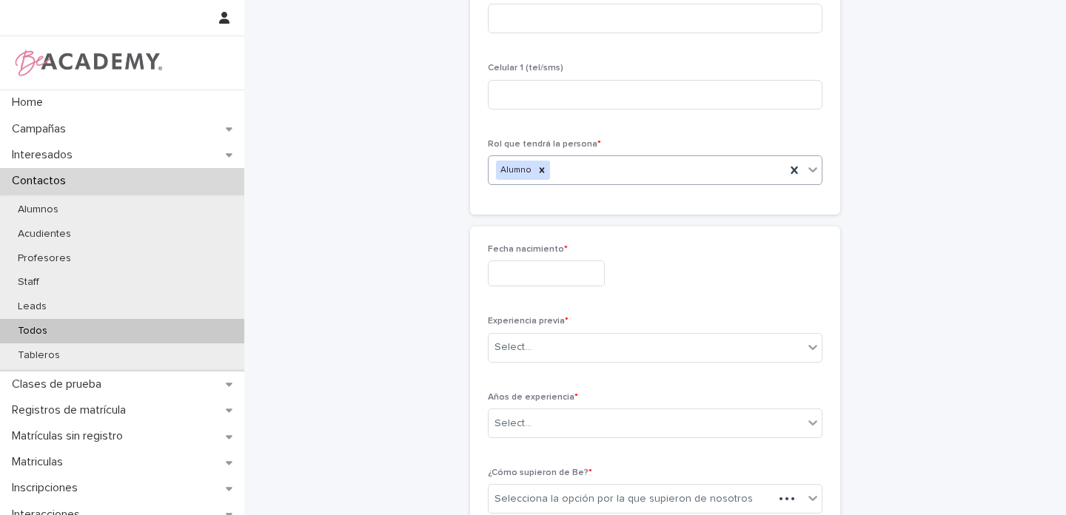
scroll to position [352, 0]
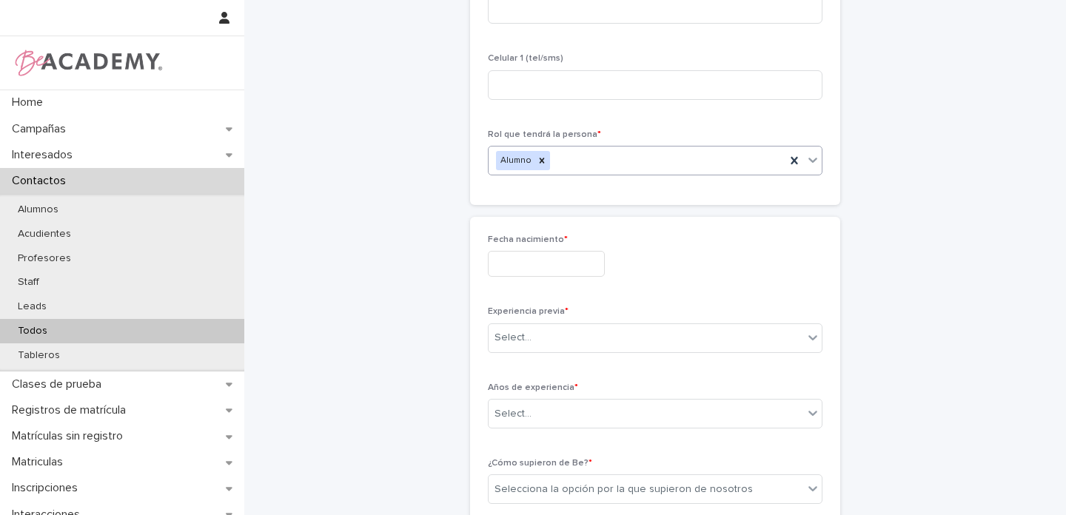
click at [502, 263] on input "text" at bounding box center [546, 264] width 117 height 26
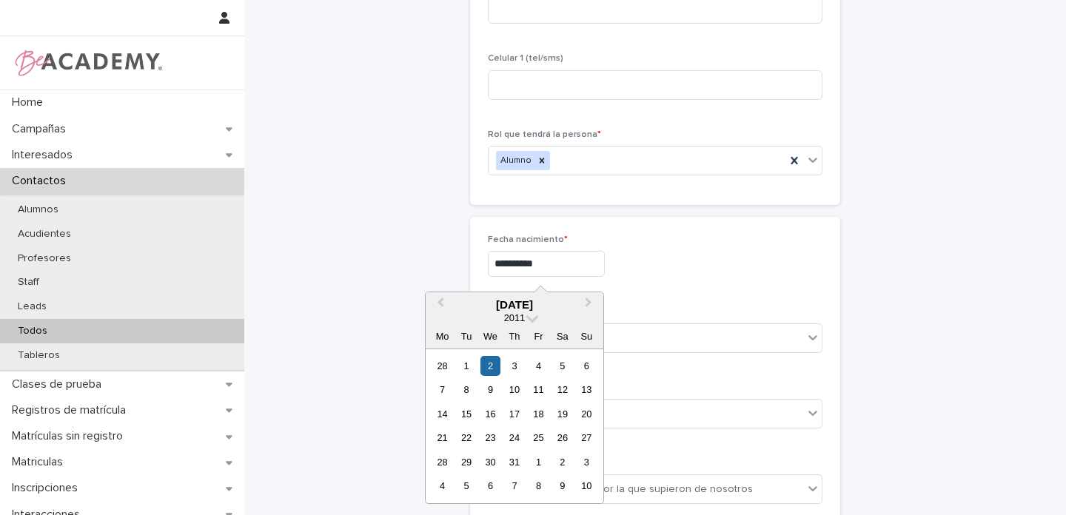
type input "**********"
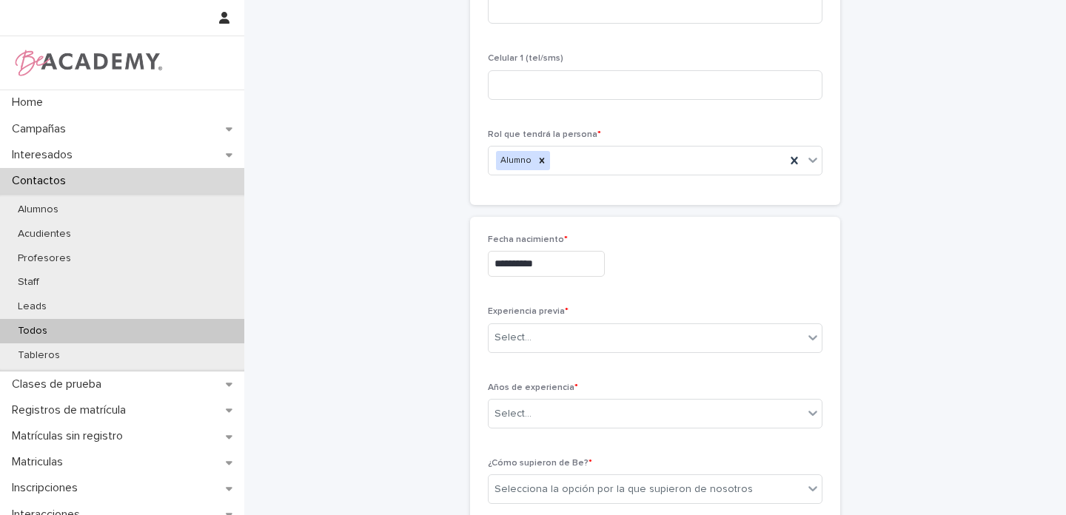
click at [645, 252] on div "**********" at bounding box center [655, 264] width 334 height 26
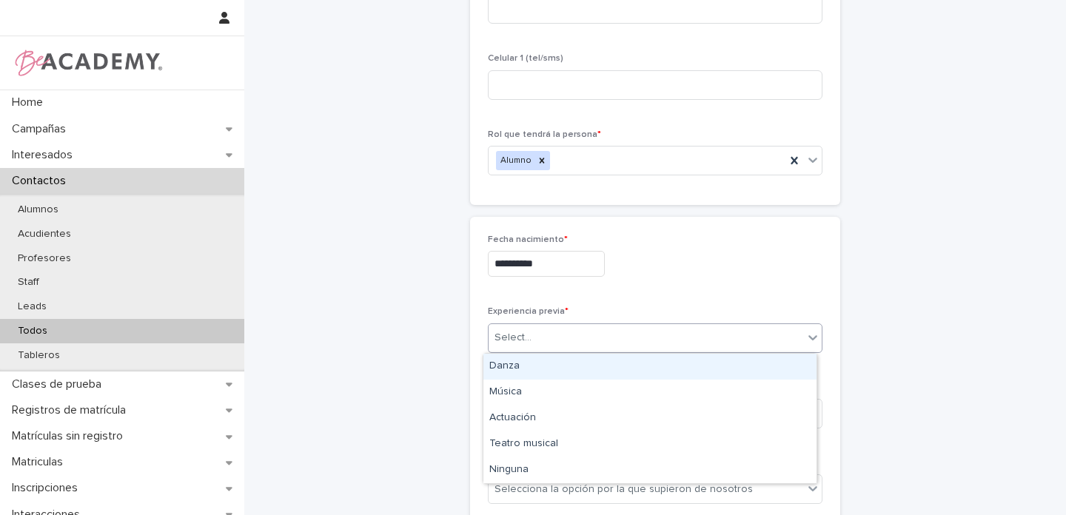
click at [545, 339] on div "Select..." at bounding box center [645, 338] width 314 height 24
click at [512, 366] on div "Danza" at bounding box center [649, 367] width 333 height 26
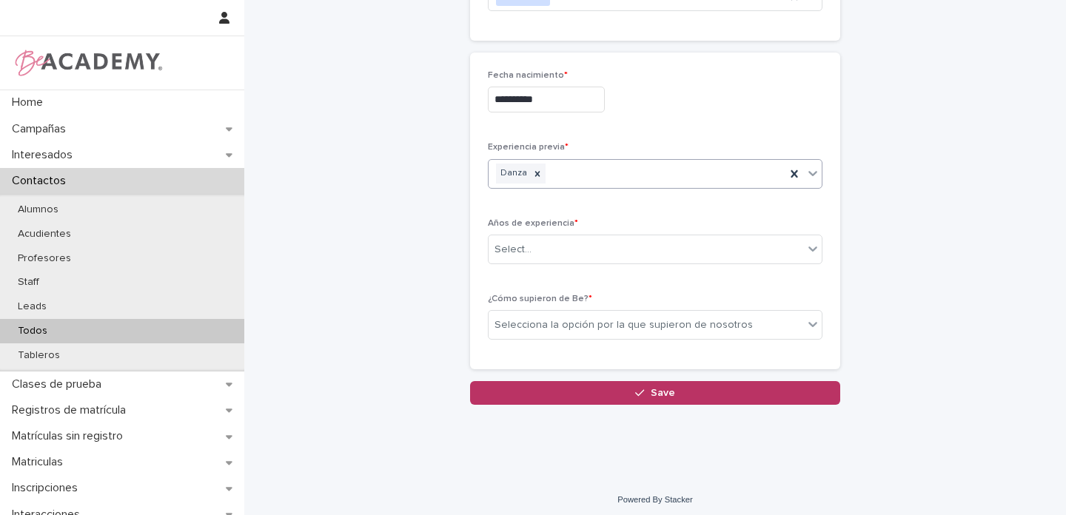
scroll to position [522, 0]
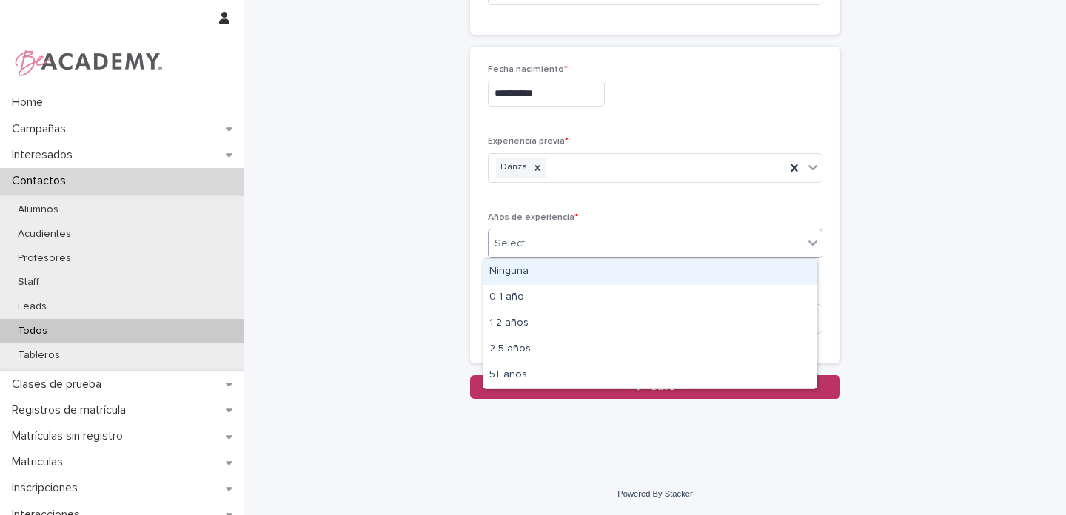
click at [498, 239] on div "Select..." at bounding box center [512, 244] width 37 height 16
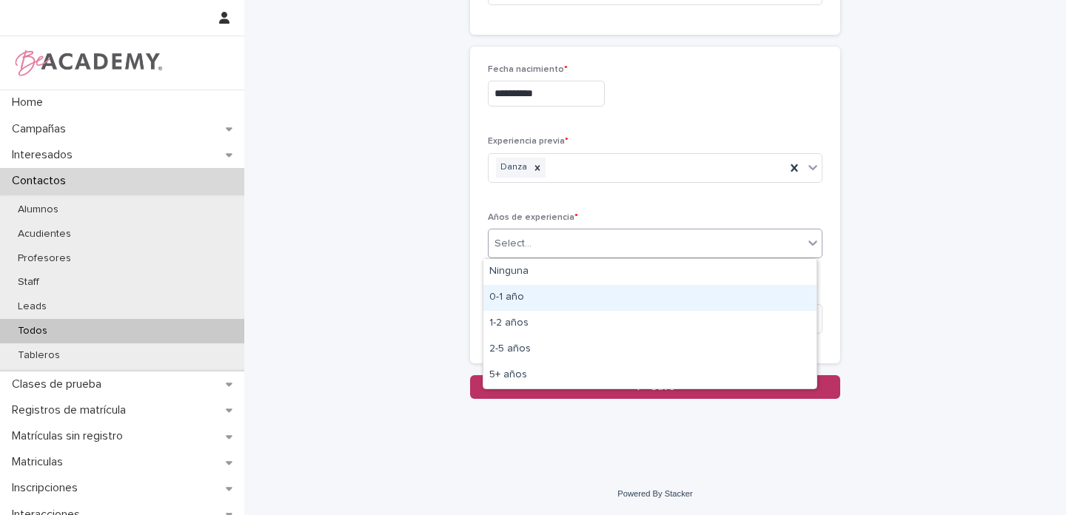
click at [503, 297] on div "0-1 año" at bounding box center [649, 298] width 333 height 26
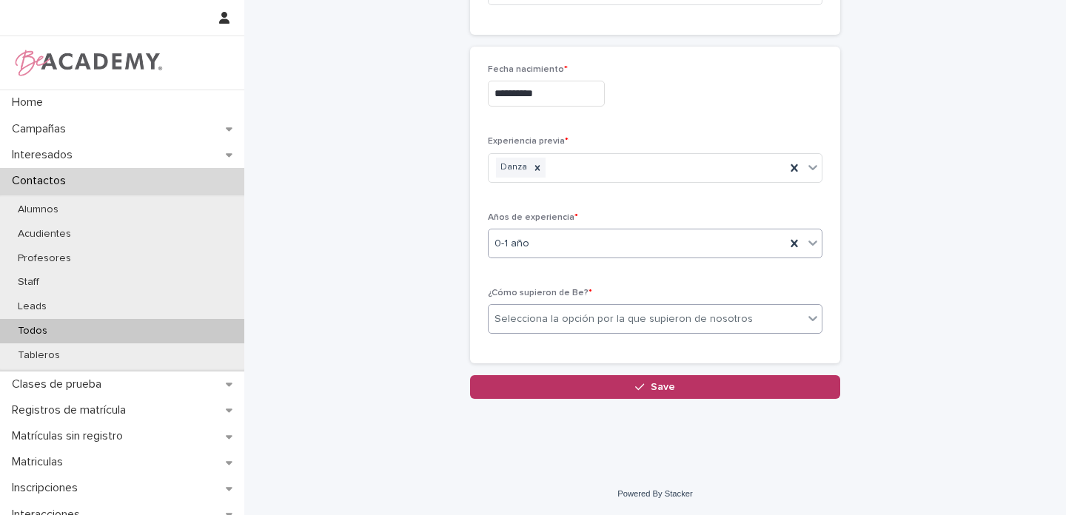
click at [523, 319] on div "Selecciona la opción por la que supieron de nosotros" at bounding box center [623, 320] width 258 height 16
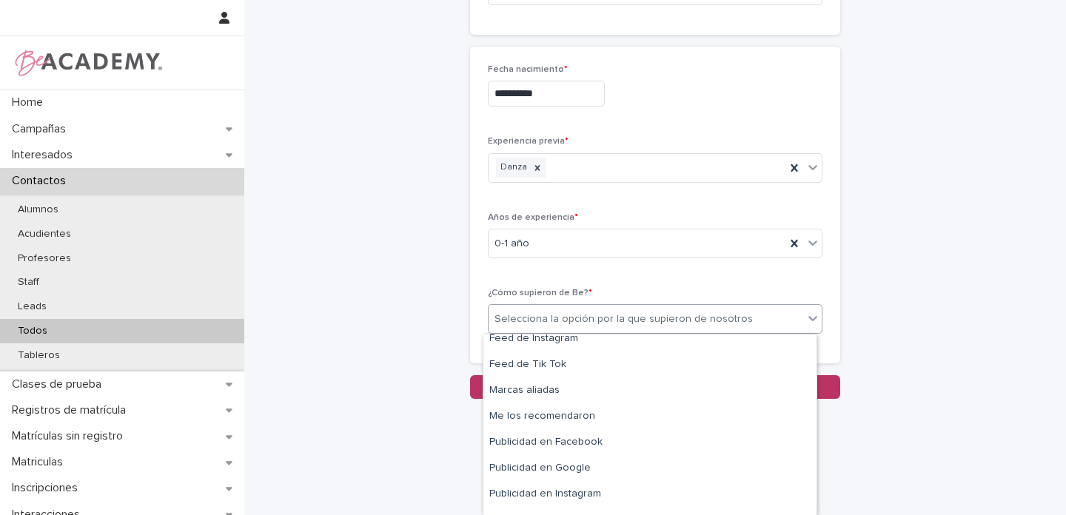
scroll to position [285, 0]
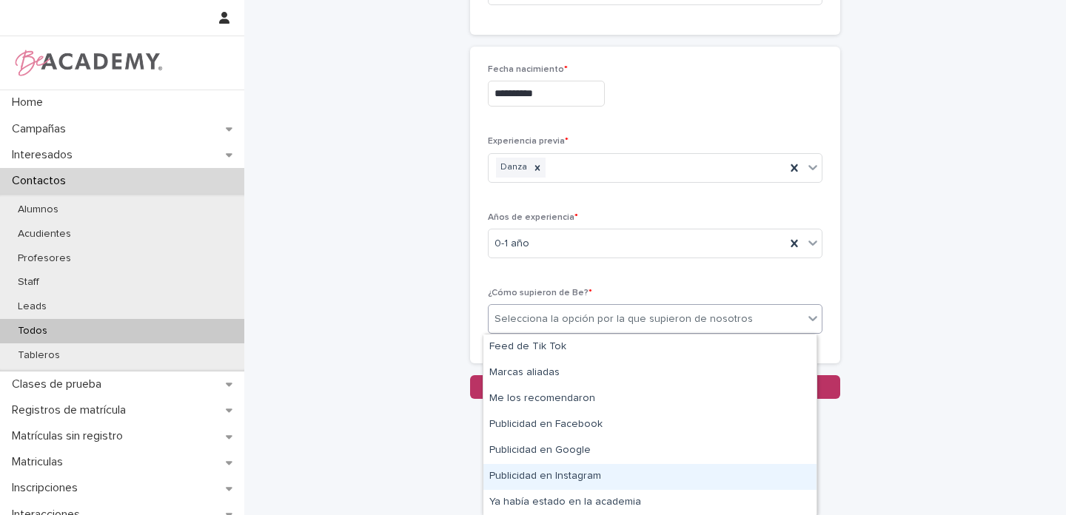
click at [588, 473] on div "Publicidad en Instagram" at bounding box center [649, 477] width 333 height 26
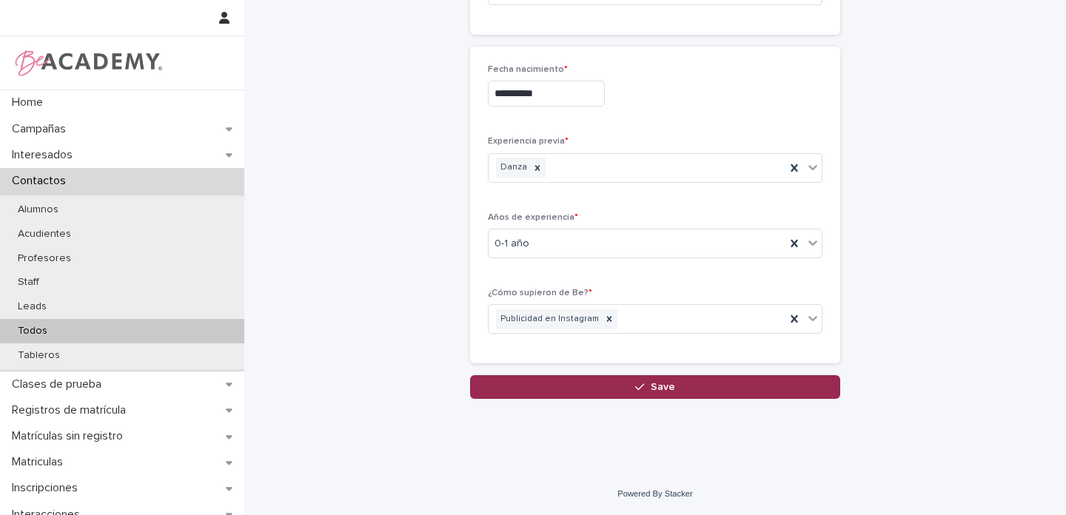
click at [640, 384] on div "button" at bounding box center [642, 387] width 15 height 10
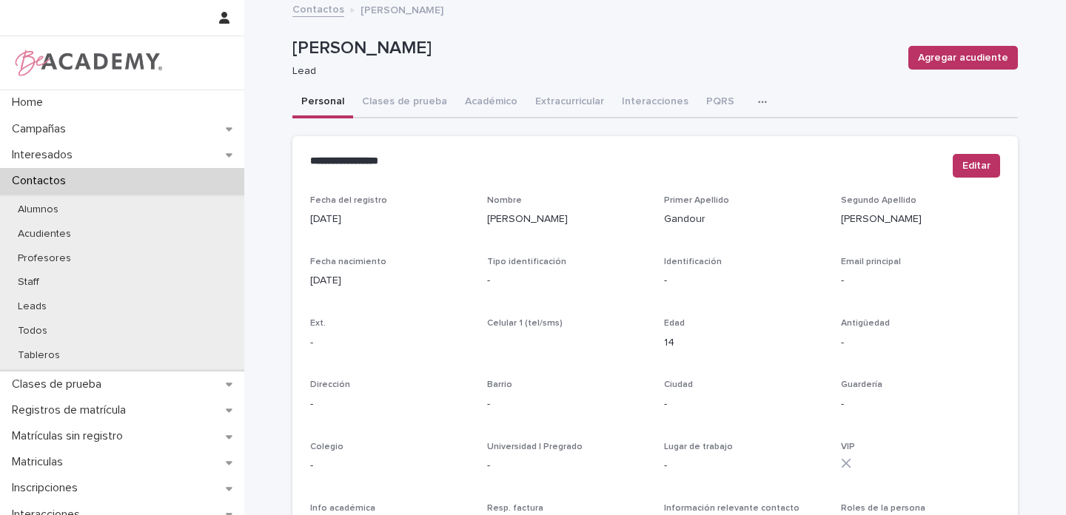
scroll to position [577, 0]
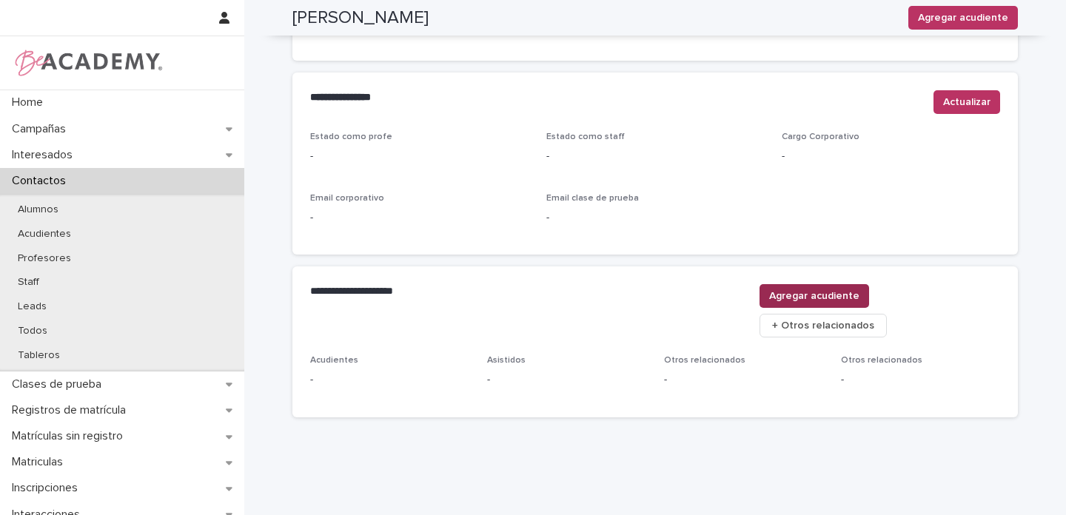
click at [859, 296] on span "Agregar acudiente" at bounding box center [814, 296] width 90 height 15
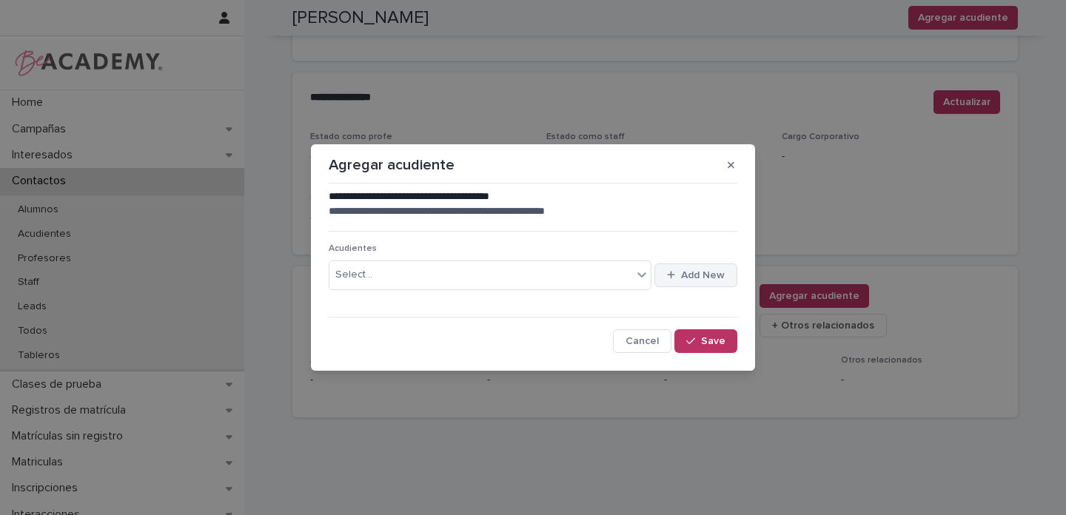
click at [695, 275] on span "Add New" at bounding box center [703, 275] width 44 height 10
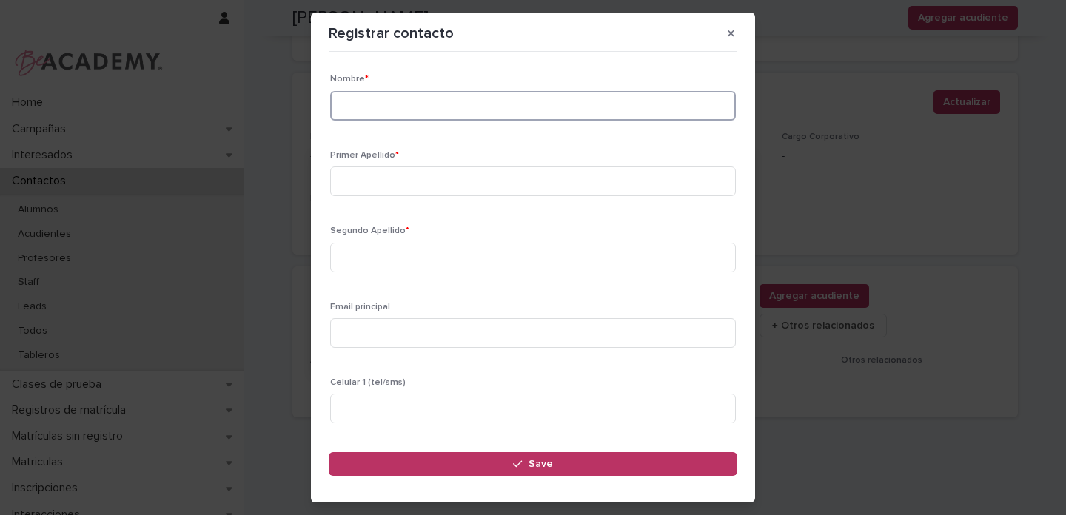
click at [365, 104] on input at bounding box center [532, 106] width 405 height 30
type input "******"
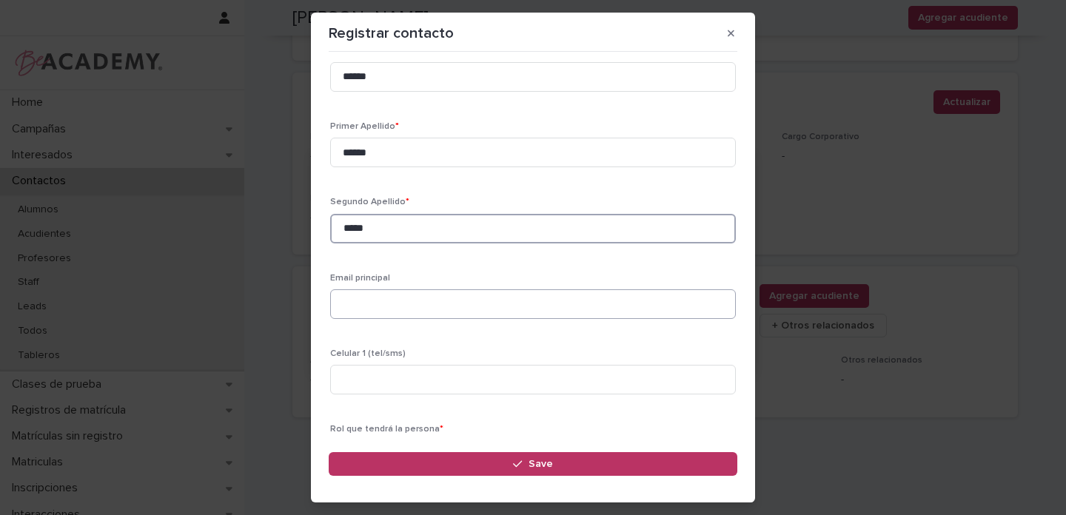
scroll to position [30, 0]
type input "*****"
click at [381, 75] on input "******" at bounding box center [532, 76] width 405 height 30
type input "*******"
click at [362, 295] on input at bounding box center [532, 304] width 405 height 30
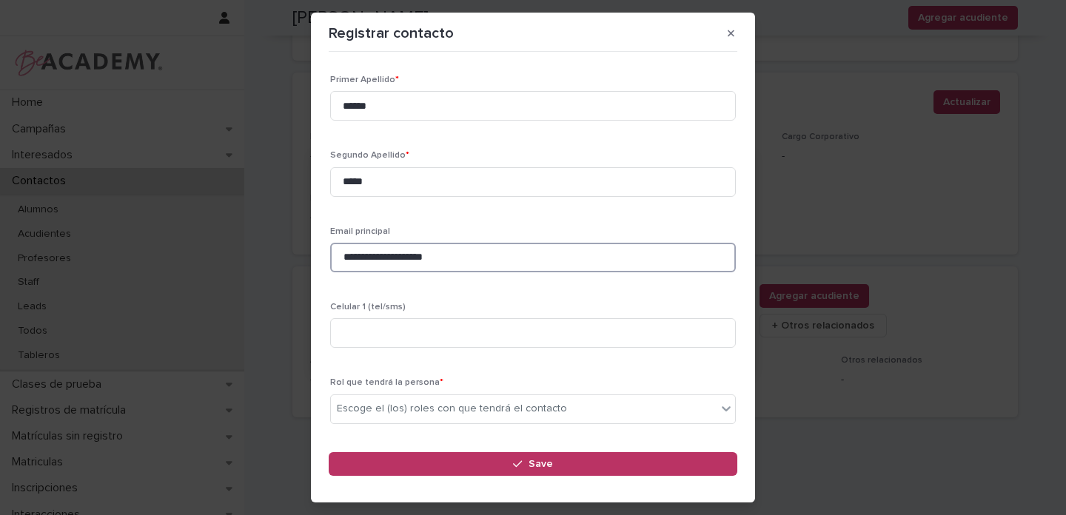
scroll to position [92, 0]
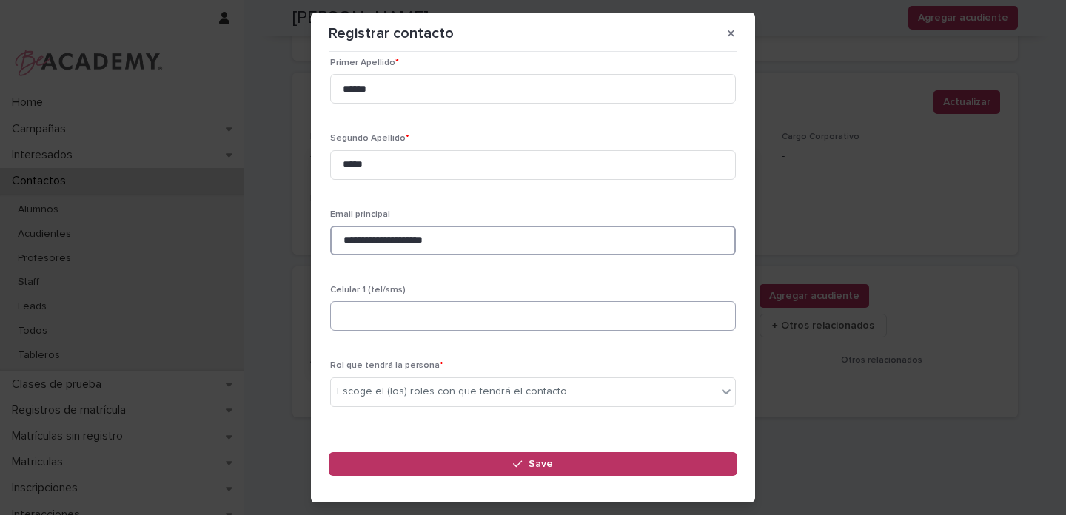
type input "**********"
click at [374, 320] on input at bounding box center [532, 316] width 405 height 30
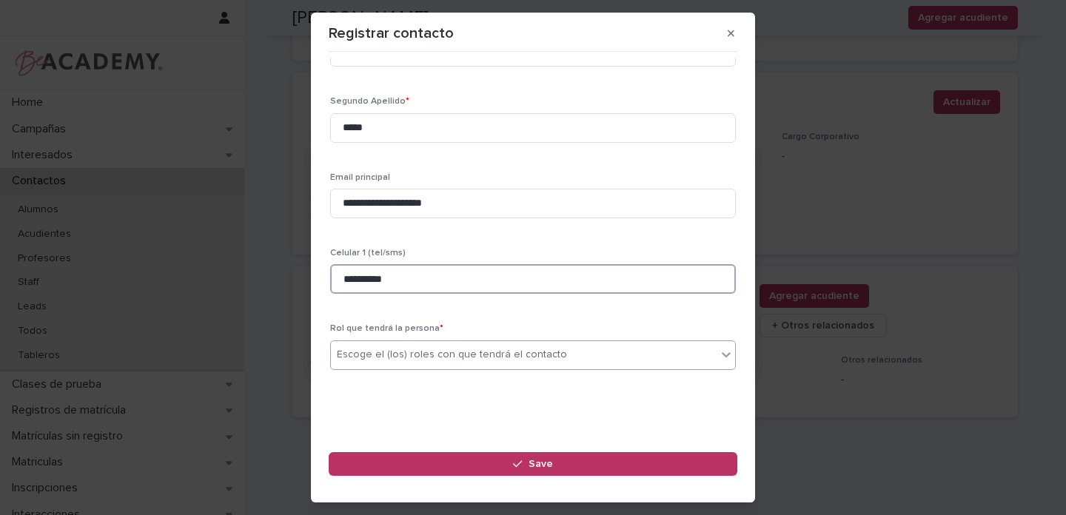
scroll to position [130, 0]
type input "**********"
click at [396, 360] on div "Escoge el (los) roles con que tendrá el contacto" at bounding box center [452, 354] width 230 height 16
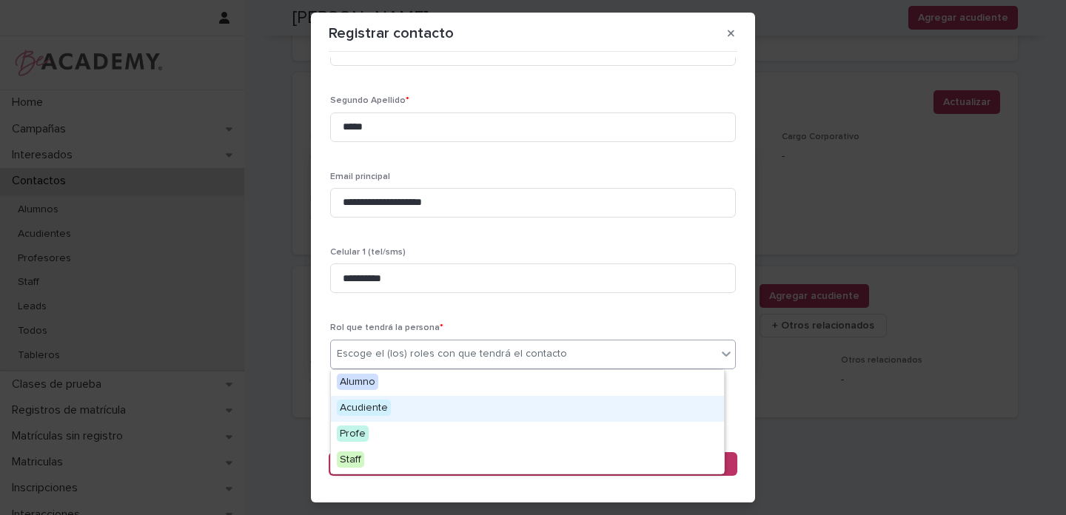
click at [357, 408] on span "Acudiente" at bounding box center [364, 408] width 54 height 16
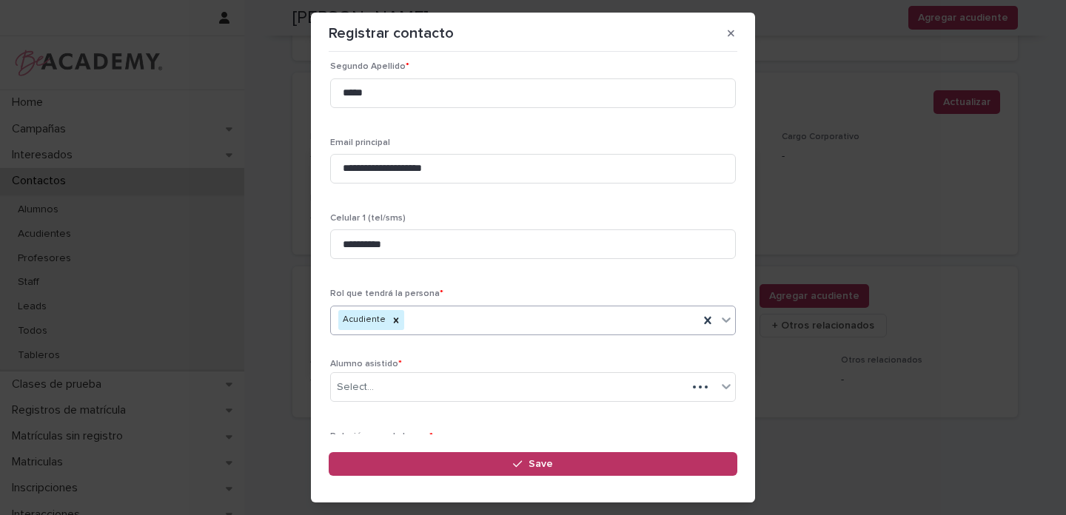
scroll to position [201, 0]
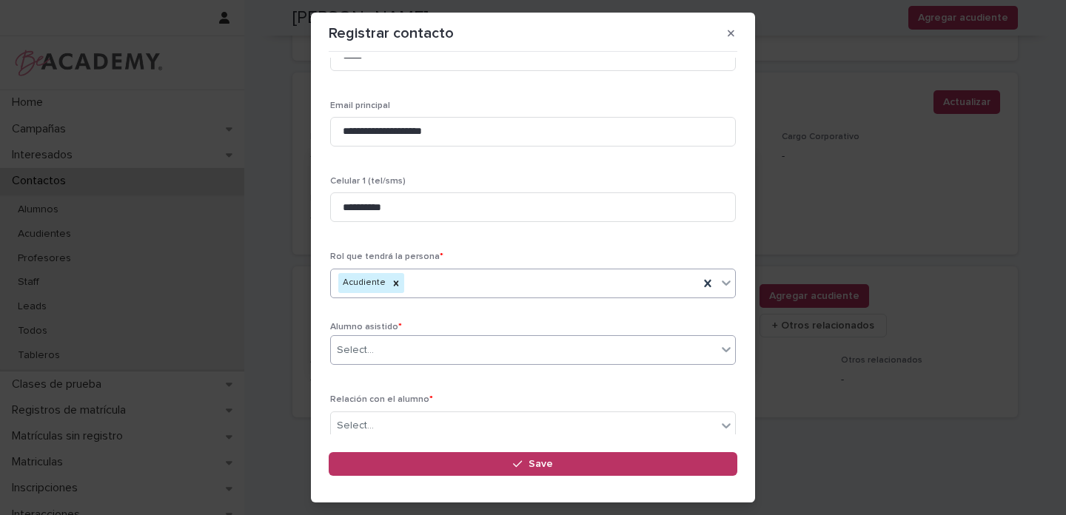
click at [367, 351] on div "Select..." at bounding box center [355, 351] width 37 height 16
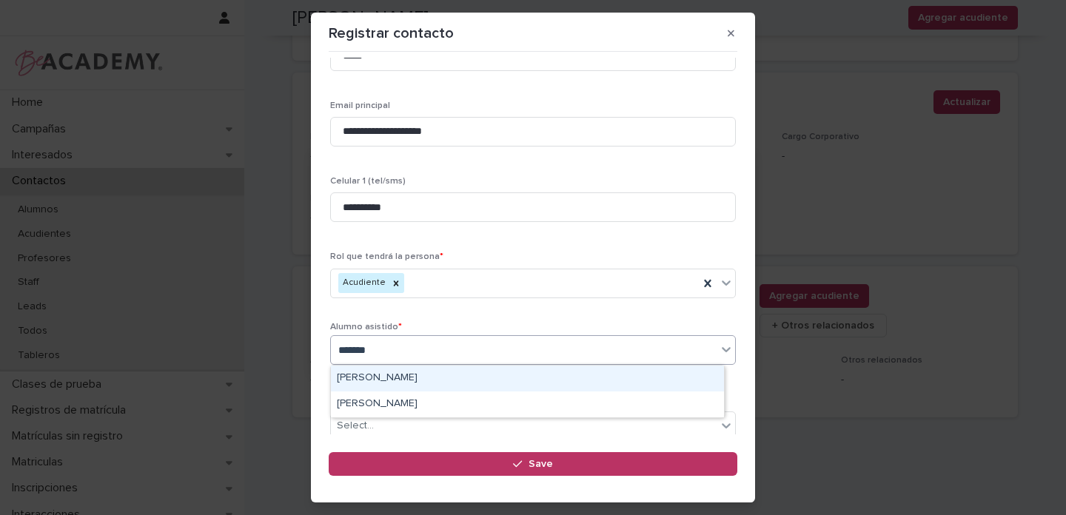
type input "********"
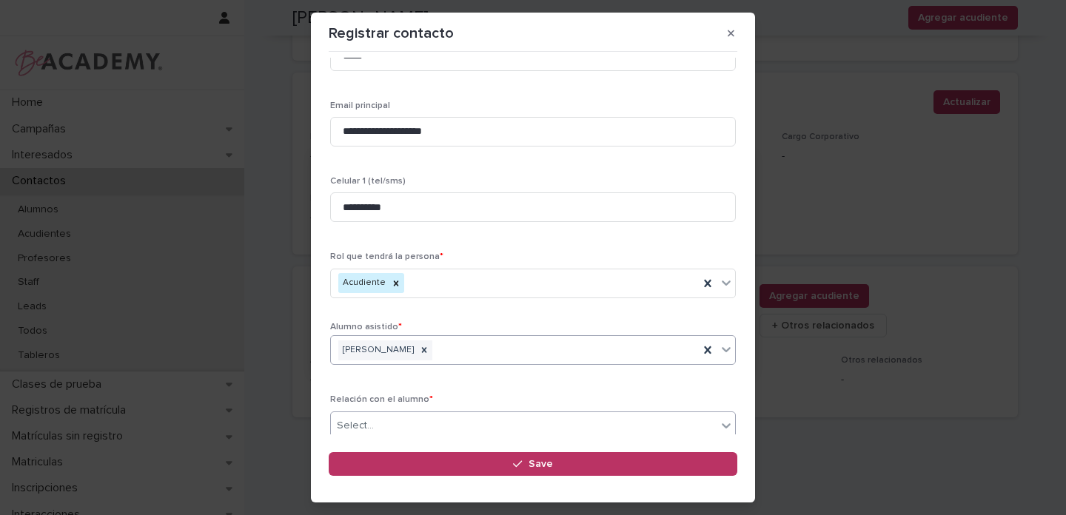
scroll to position [273, 0]
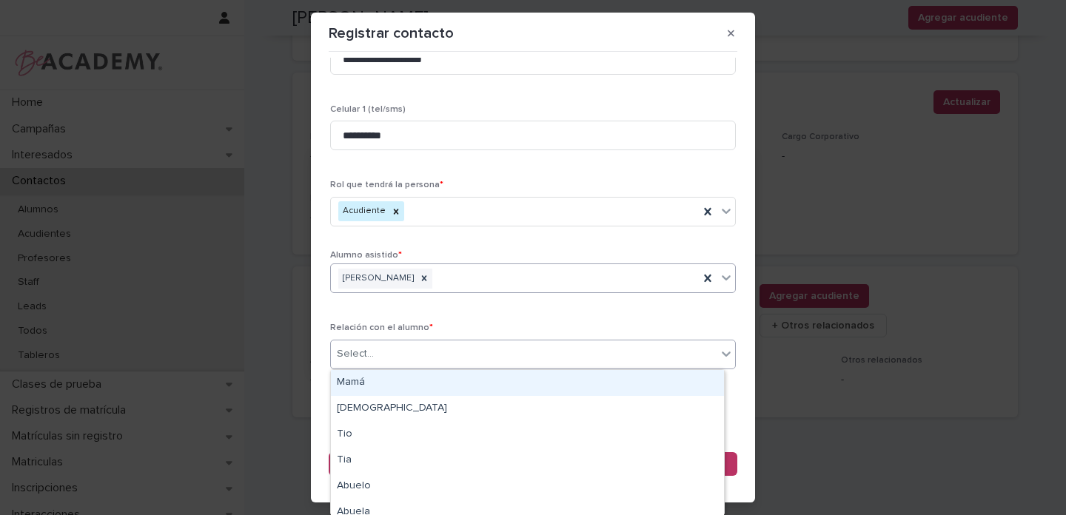
click at [380, 351] on div "Select..." at bounding box center [524, 354] width 386 height 24
click at [360, 381] on div "Mamá" at bounding box center [527, 383] width 393 height 26
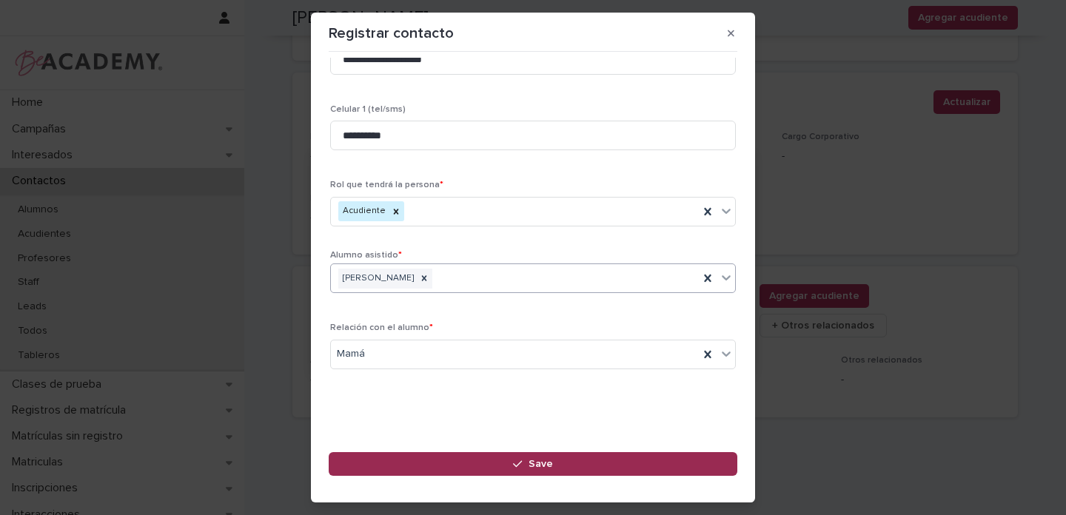
click at [525, 462] on div "button" at bounding box center [520, 464] width 15 height 10
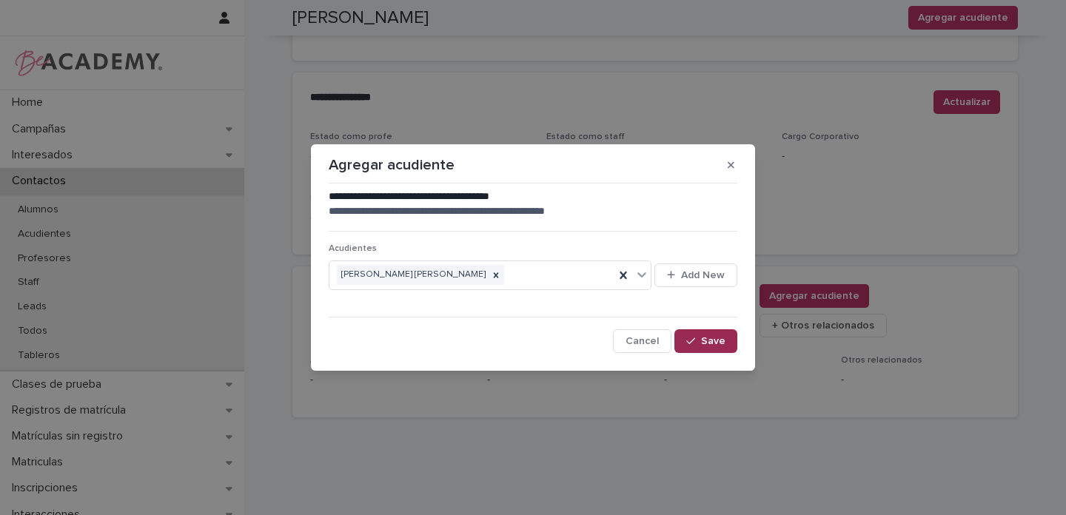
click at [694, 340] on icon "button" at bounding box center [690, 341] width 9 height 10
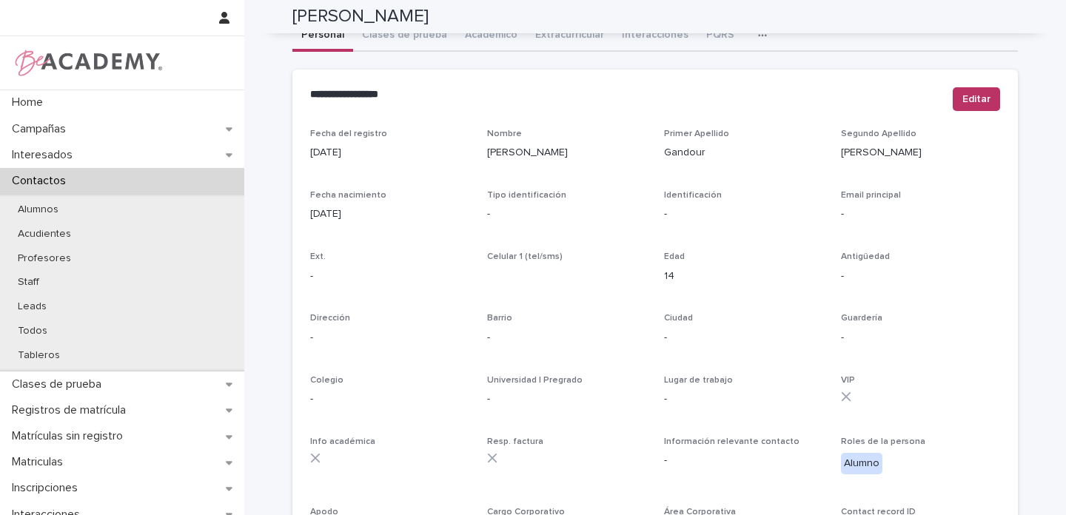
scroll to position [0, 0]
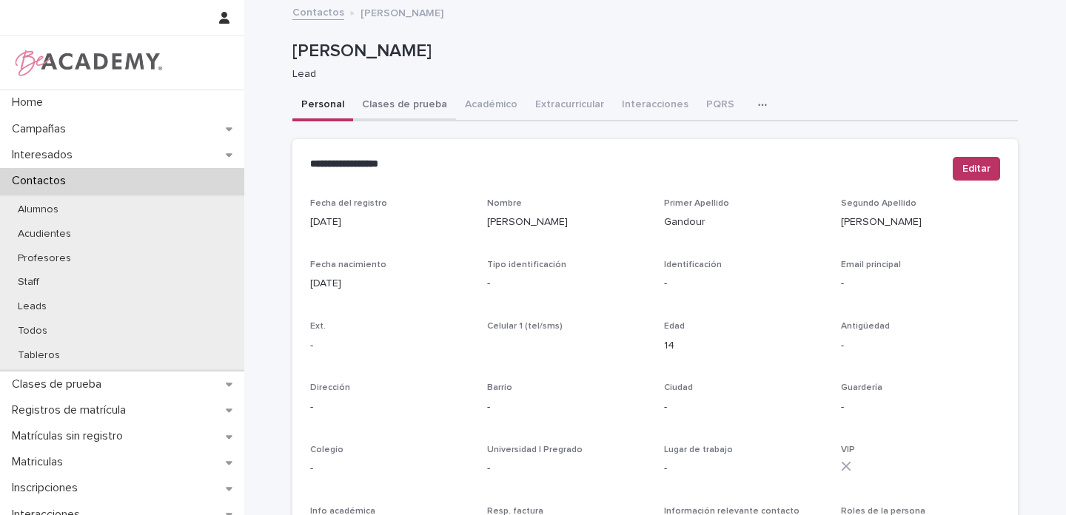
click at [386, 104] on button "Clases de prueba" at bounding box center [404, 105] width 103 height 31
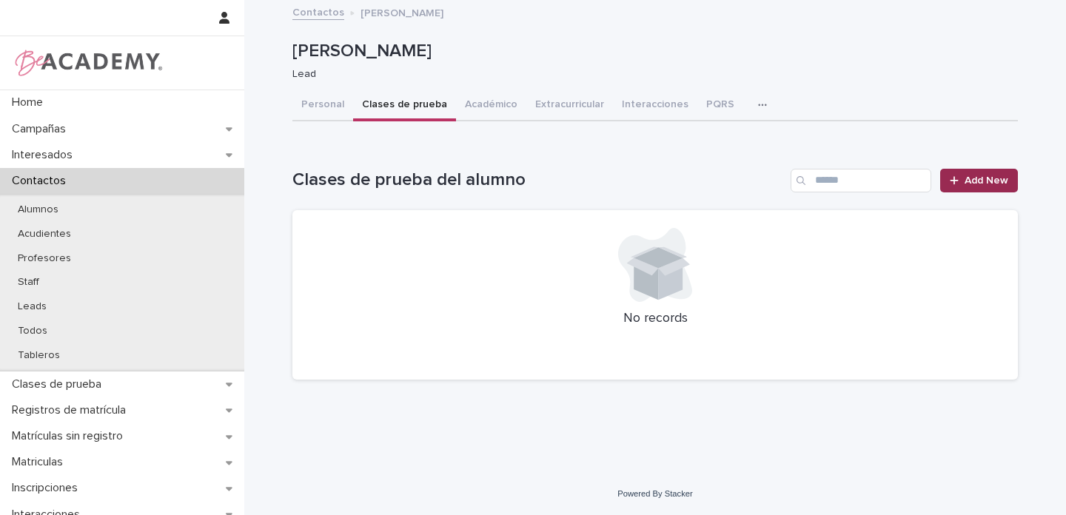
click at [964, 180] on div at bounding box center [956, 180] width 15 height 10
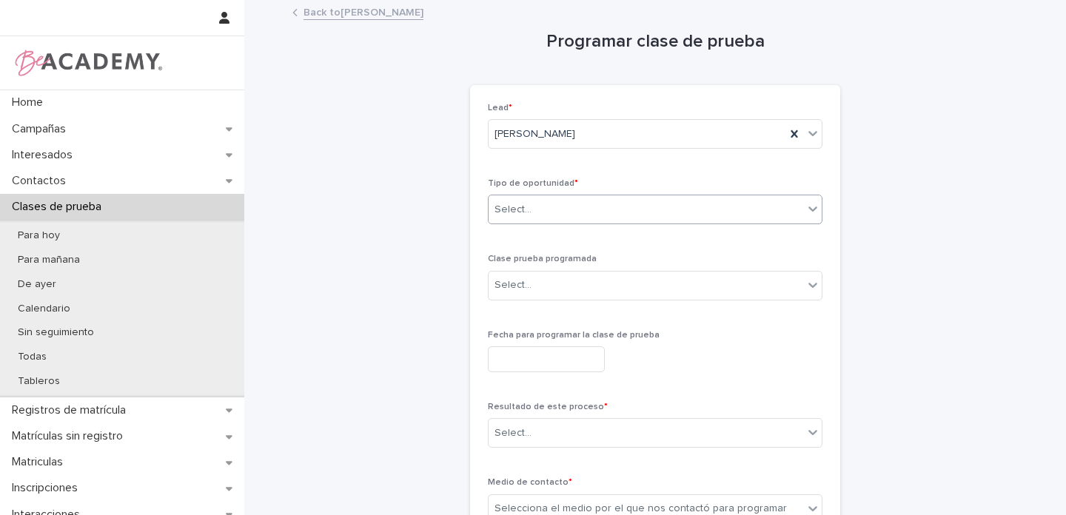
click at [509, 207] on div "Select..." at bounding box center [512, 210] width 37 height 16
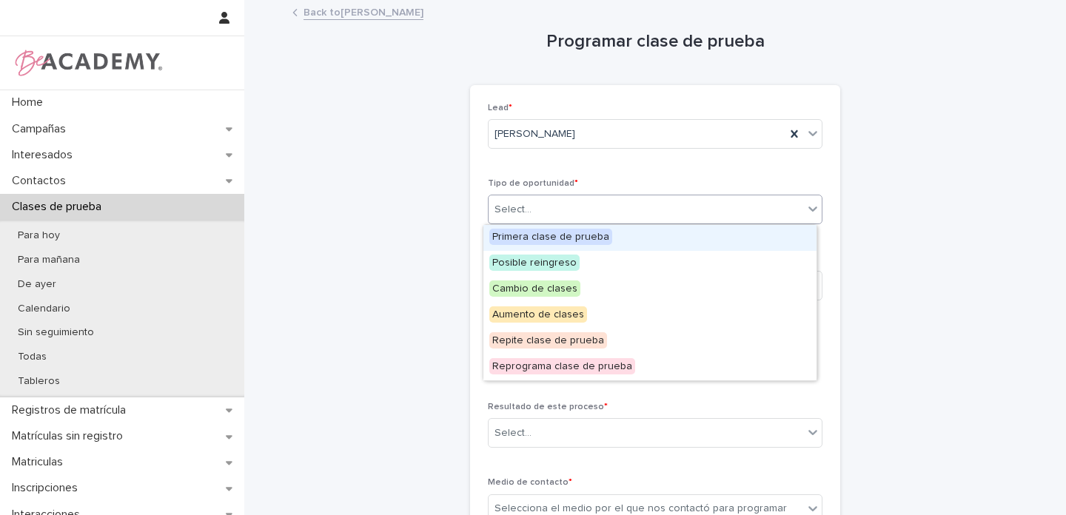
click at [505, 232] on span "Primera clase de prueba" at bounding box center [550, 237] width 123 height 16
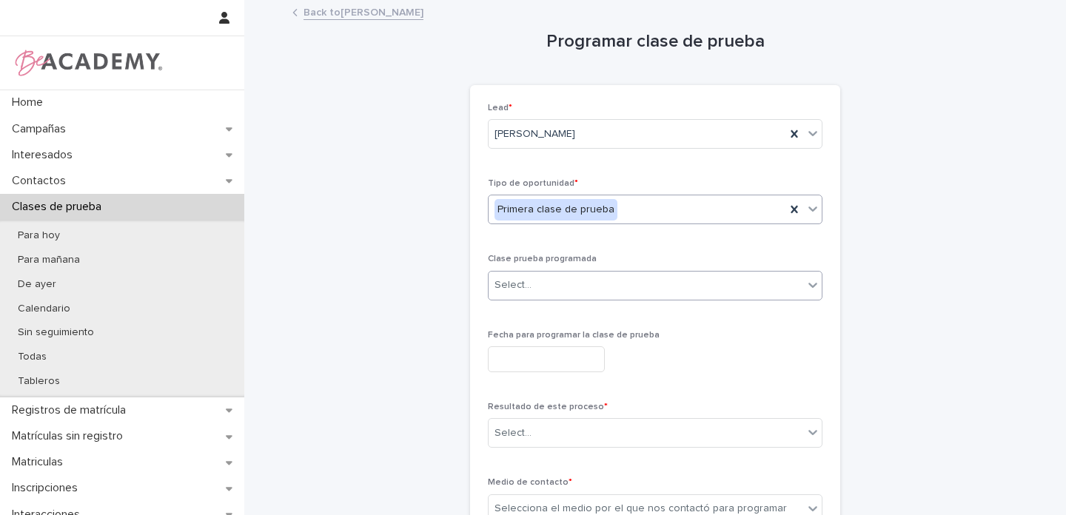
click at [509, 289] on div "Select..." at bounding box center [512, 285] width 37 height 16
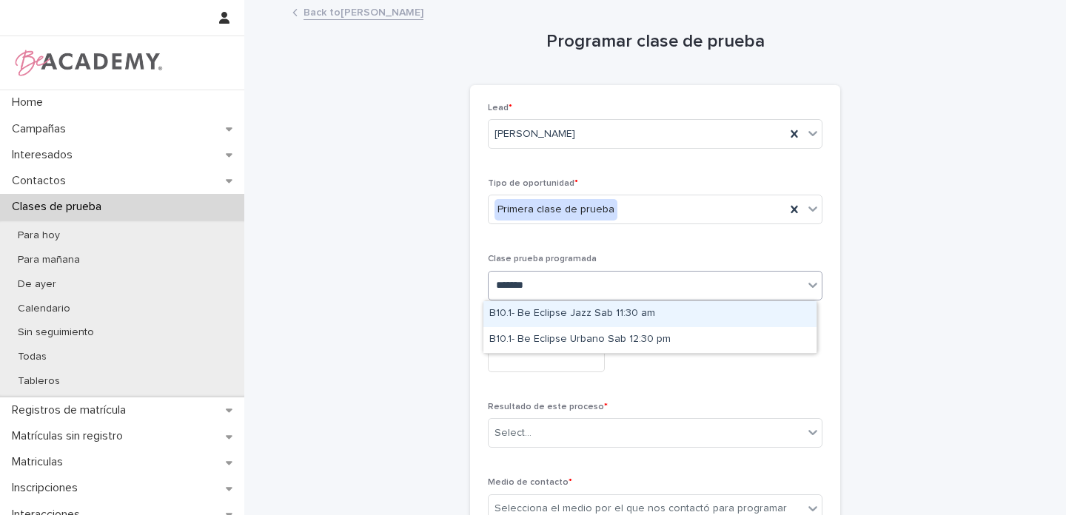
type input "********"
click at [612, 317] on div "B10.1- Be Eclipse Jazz Sab 11:30 am" at bounding box center [649, 314] width 333 height 26
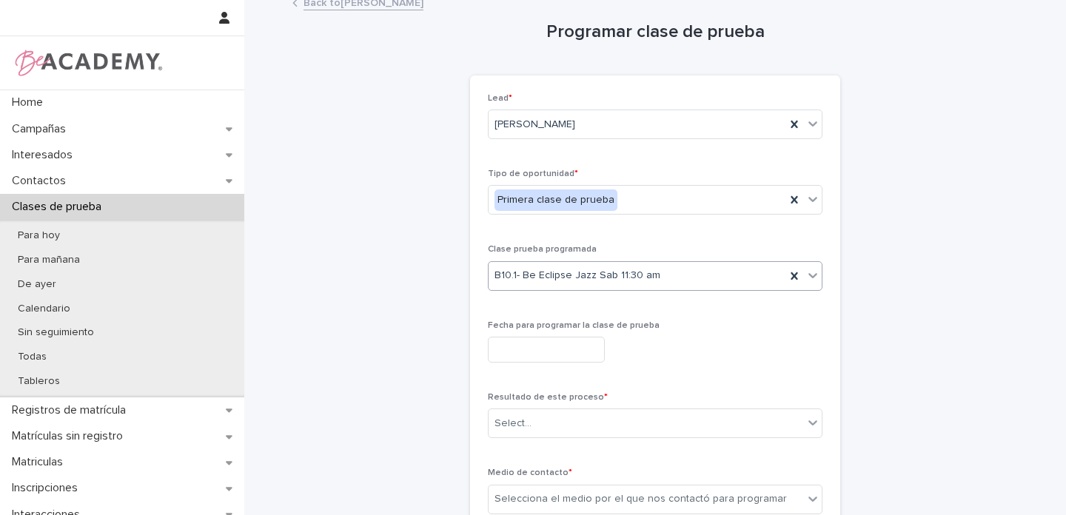
scroll to position [16, 0]
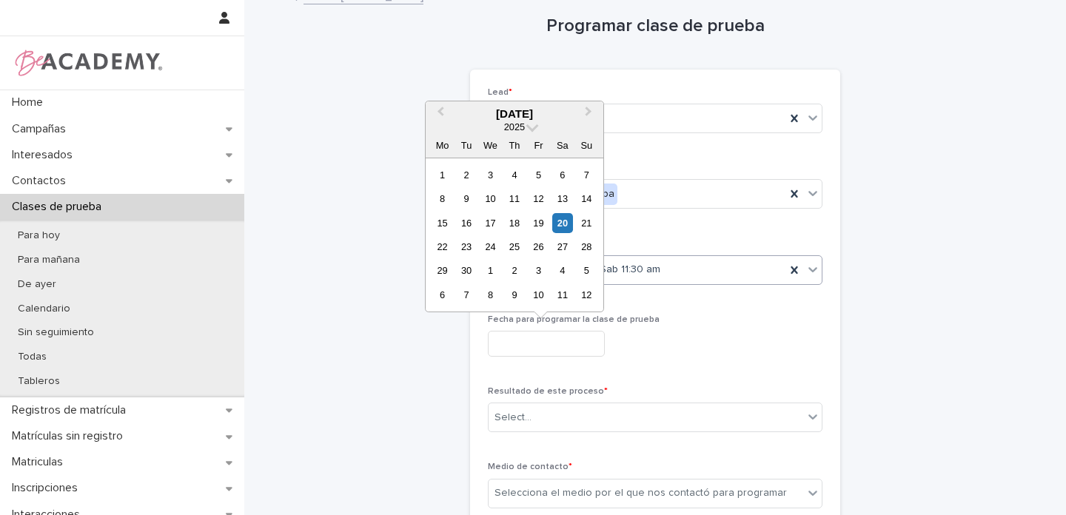
click at [508, 333] on input "text" at bounding box center [546, 344] width 117 height 26
click at [562, 246] on div "27" at bounding box center [562, 247] width 20 height 20
type input "**********"
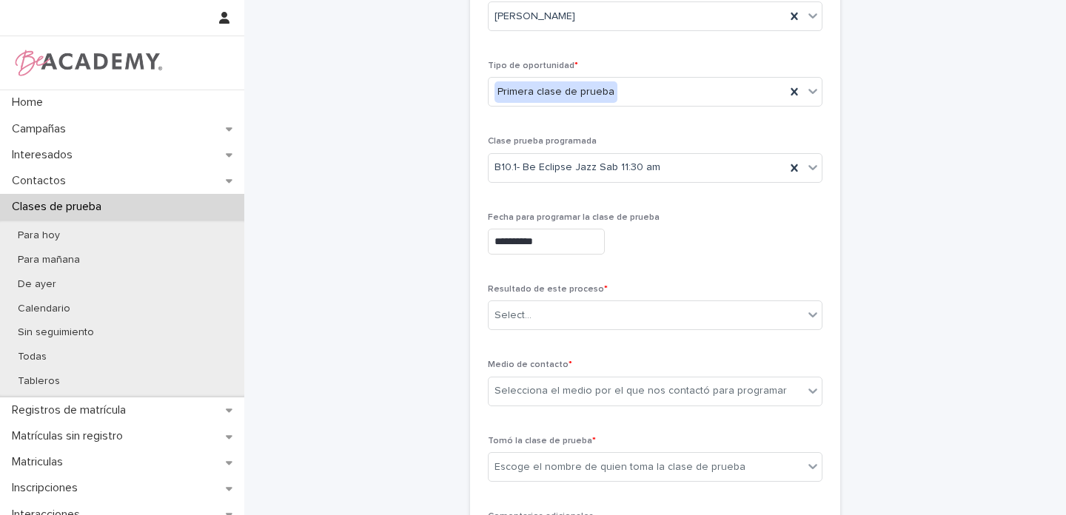
scroll to position [129, 0]
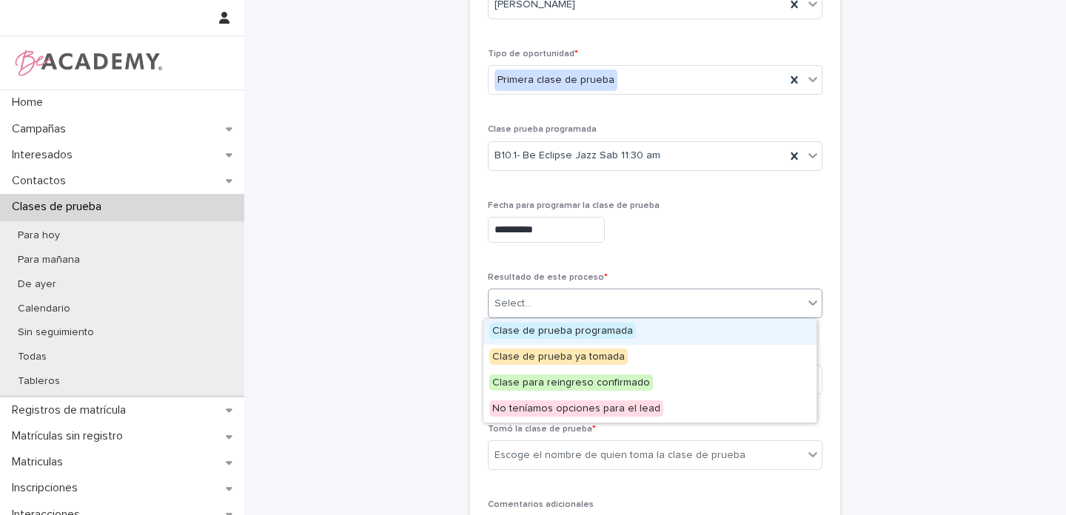
click at [516, 312] on div "Select..." at bounding box center [645, 304] width 314 height 24
click at [531, 329] on span "Clase de prueba programada" at bounding box center [562, 331] width 147 height 16
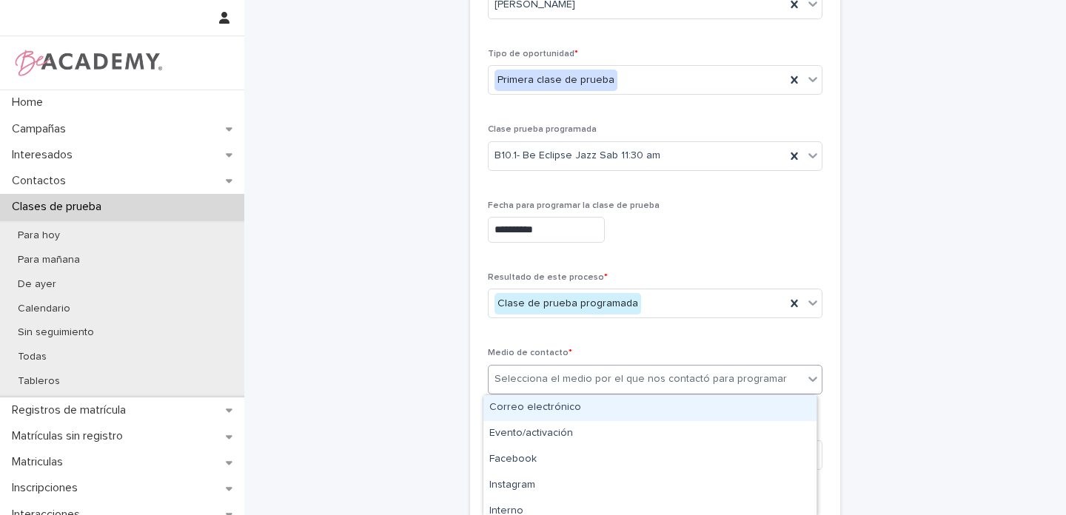
click at [511, 380] on div "Selecciona el medio por el que nos contactó para programar" at bounding box center [640, 379] width 292 height 16
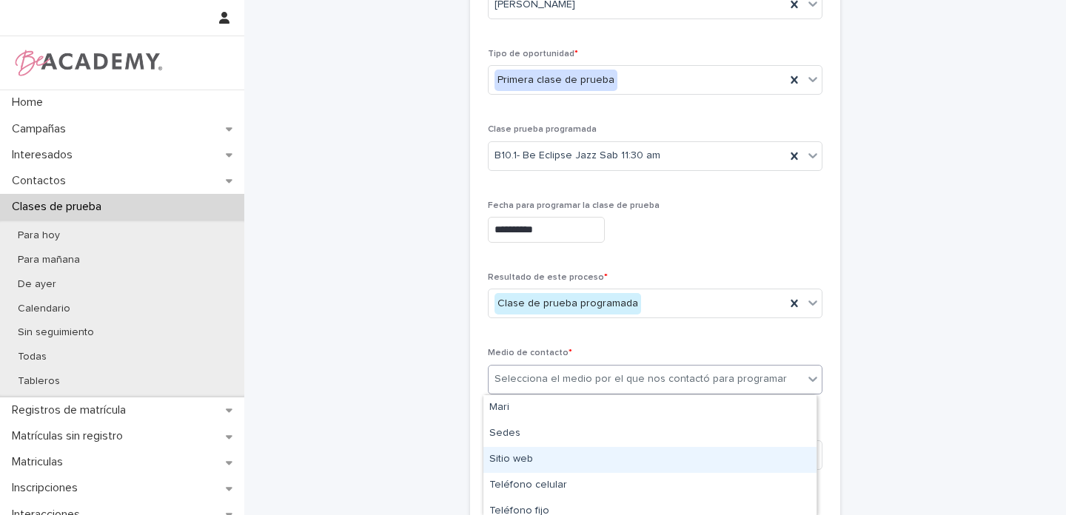
scroll to position [130, 0]
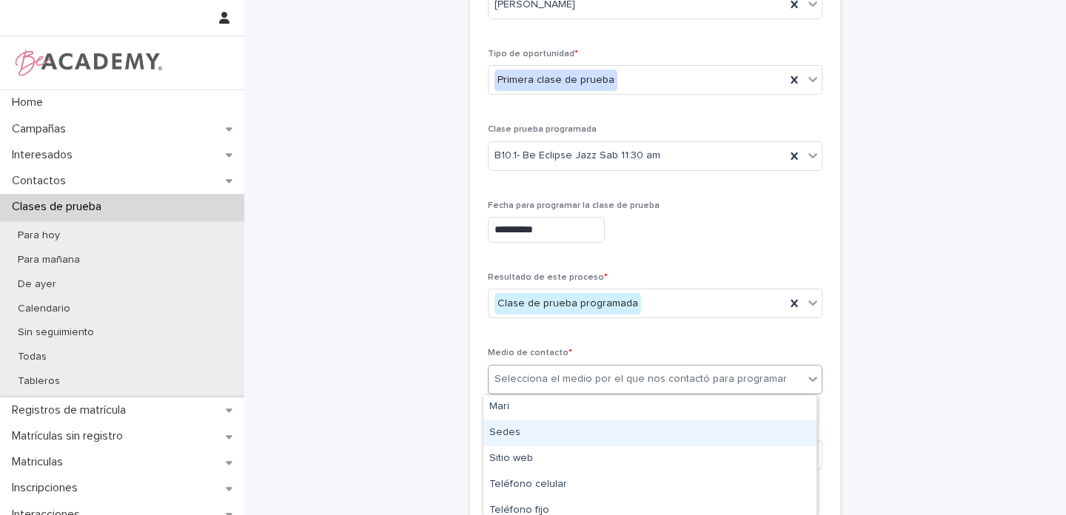
click at [514, 432] on div "Sedes" at bounding box center [649, 433] width 333 height 26
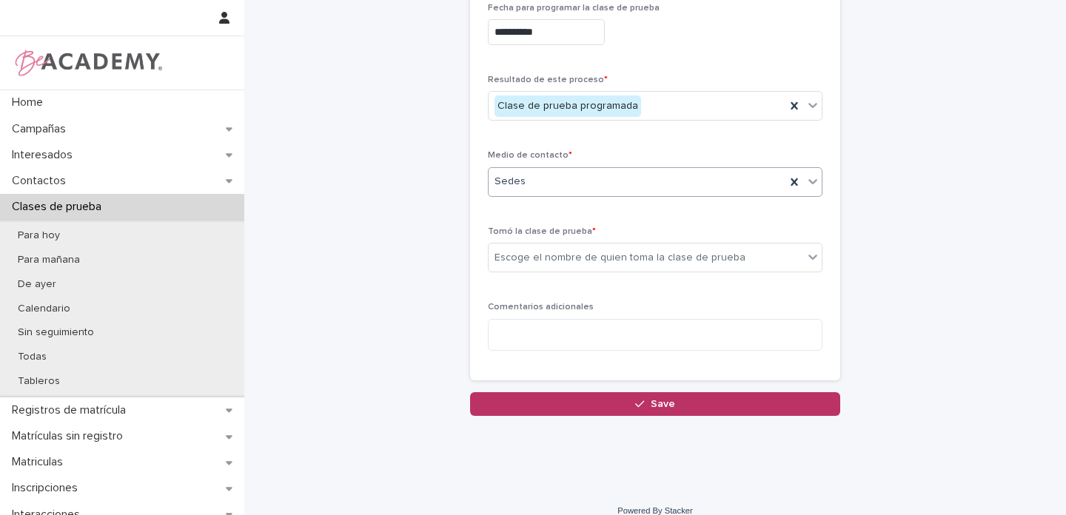
scroll to position [328, 0]
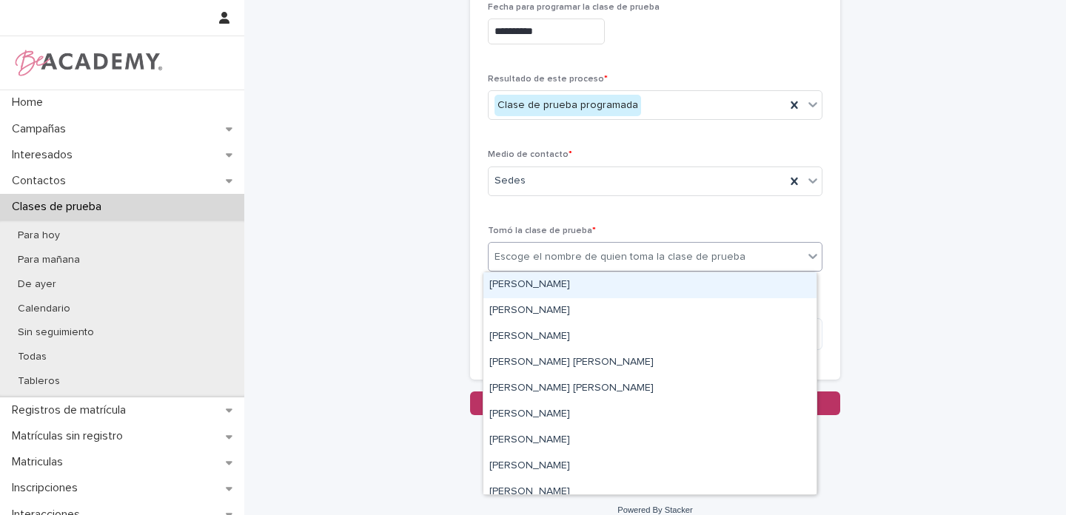
click at [516, 253] on div "Escoge el nombre de quien toma la clase de prueba" at bounding box center [619, 257] width 251 height 16
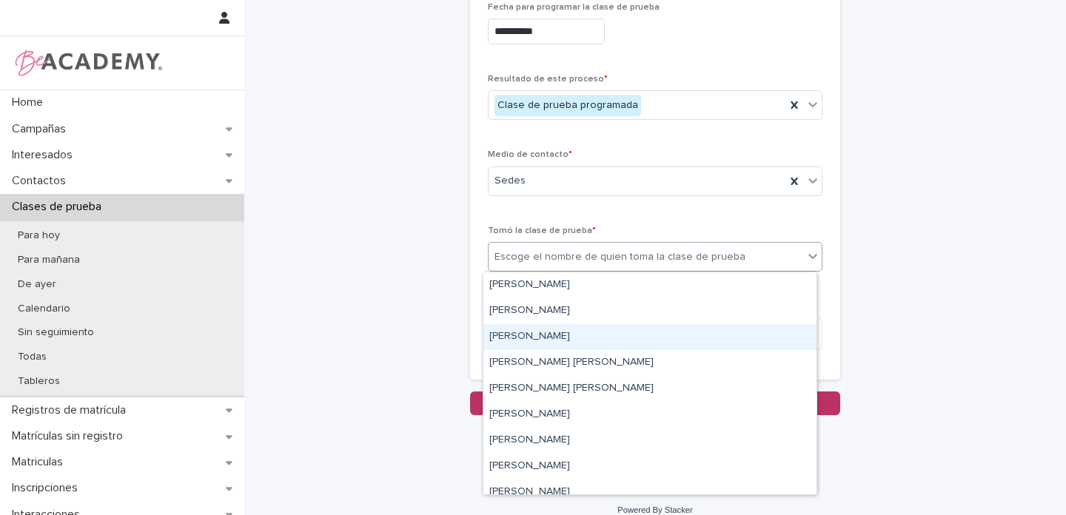
click at [516, 335] on div "[PERSON_NAME]" at bounding box center [649, 337] width 333 height 26
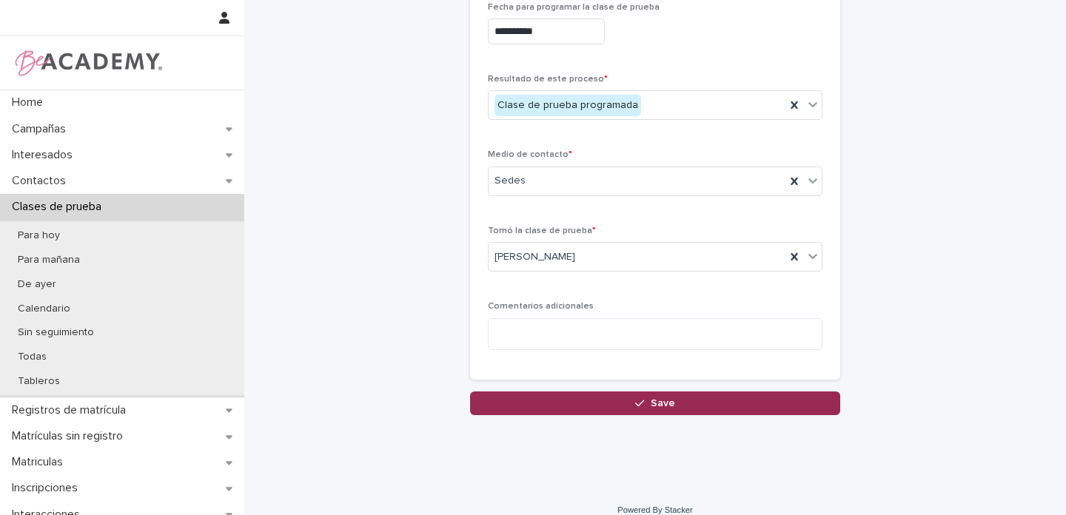
click at [618, 397] on button "Save" at bounding box center [655, 403] width 370 height 24
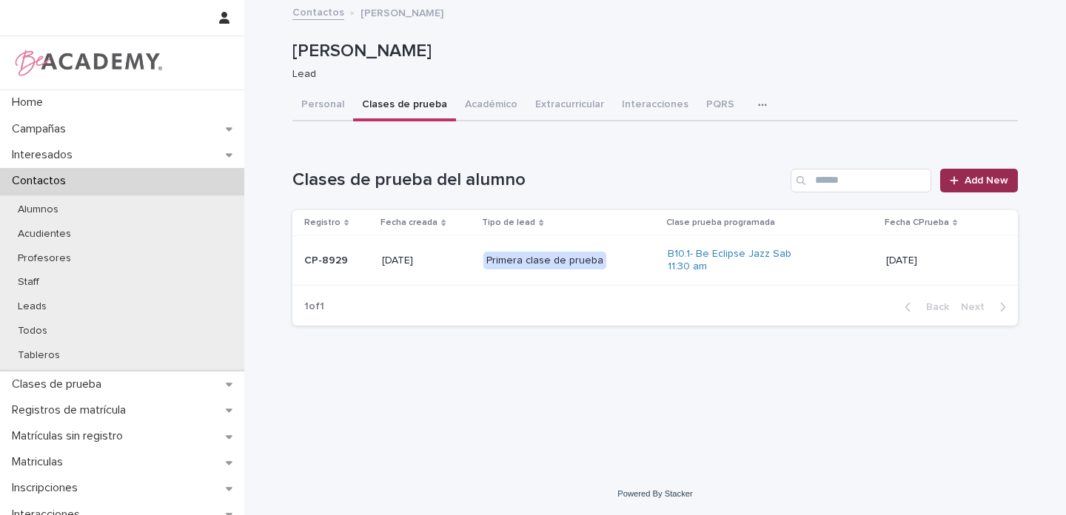
click at [972, 184] on span "Add New" at bounding box center [986, 180] width 44 height 10
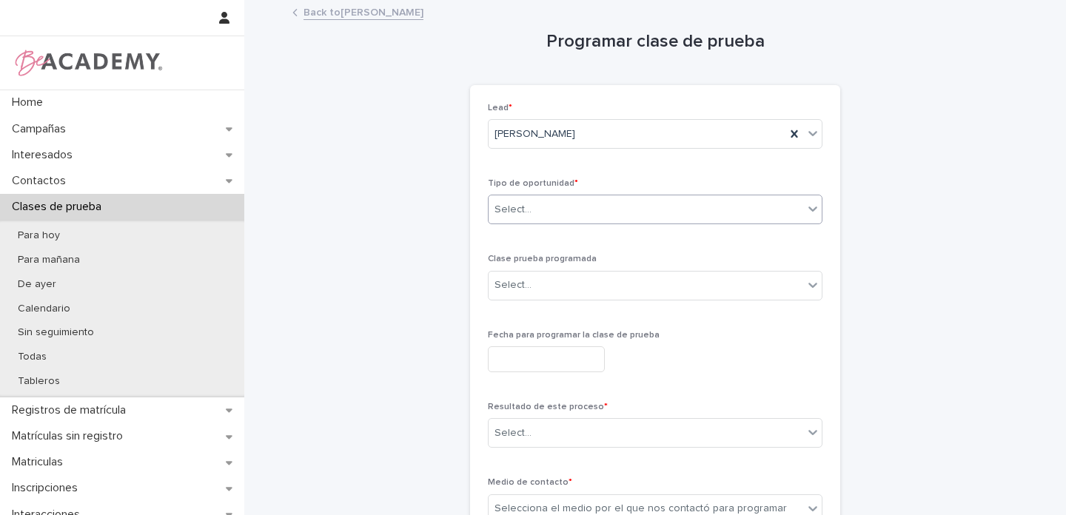
click at [524, 205] on div "Select..." at bounding box center [645, 210] width 314 height 24
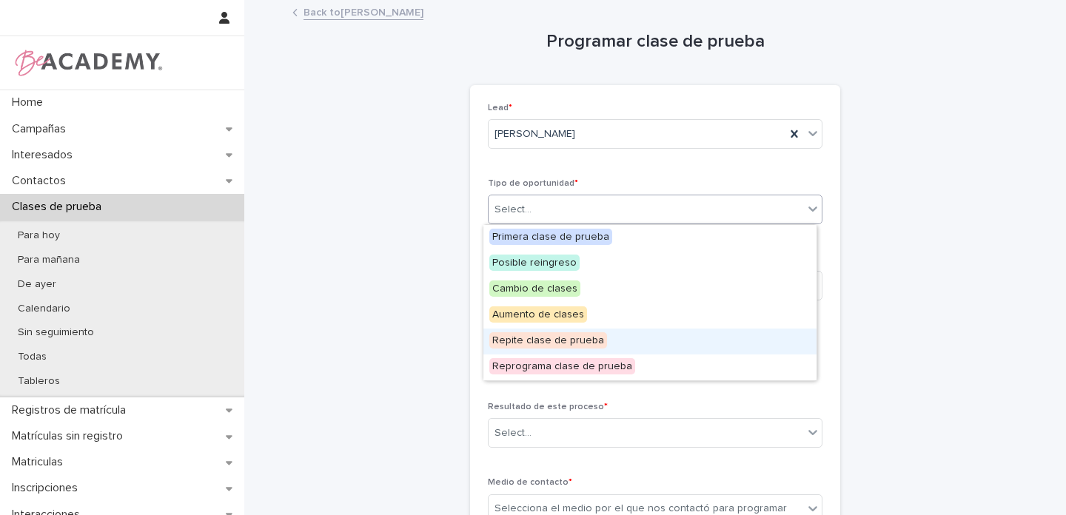
click at [531, 337] on span "Repite clase de prueba" at bounding box center [548, 340] width 118 height 16
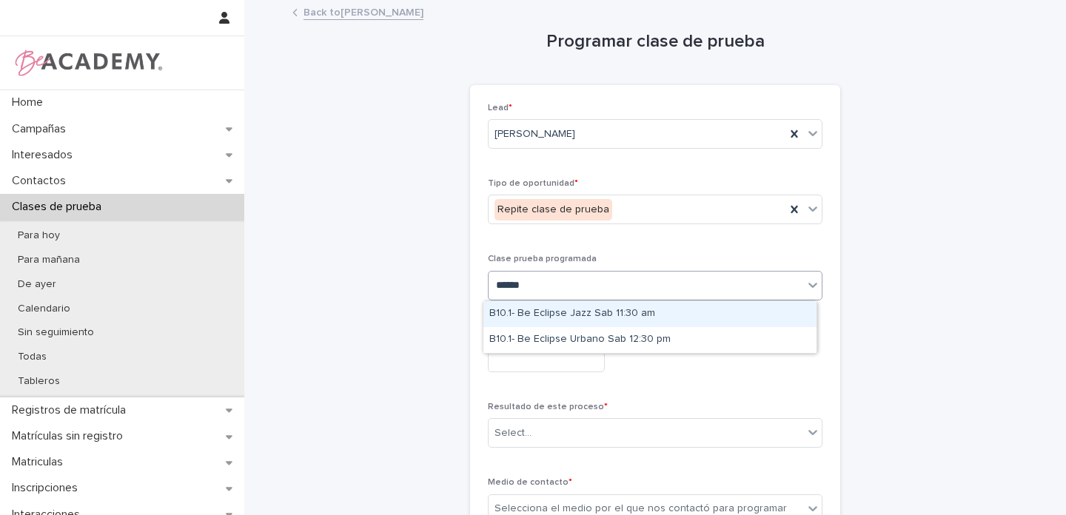
type input "*******"
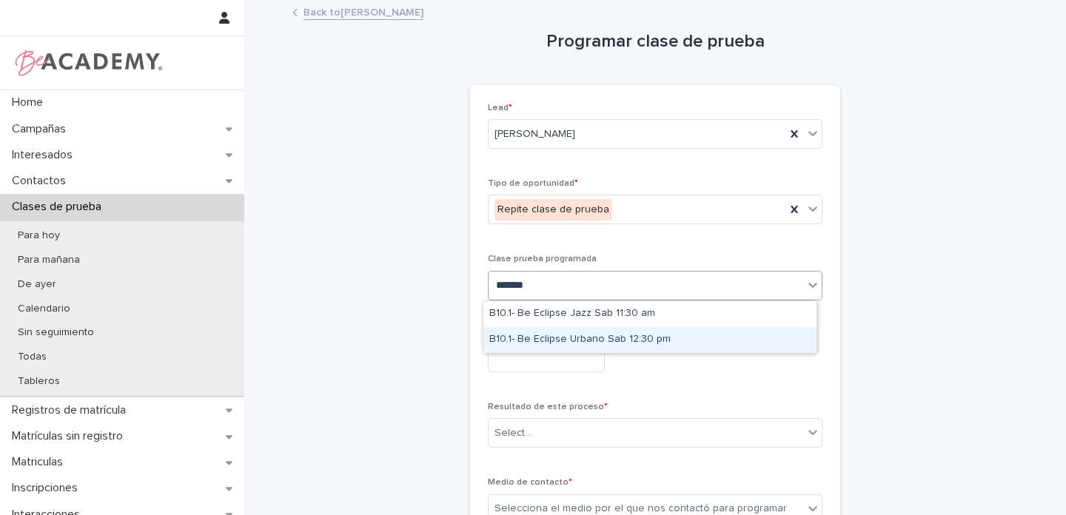
click at [552, 338] on div "B10.1- Be Eclipse Urbano Sab 12:30 pm" at bounding box center [649, 340] width 333 height 26
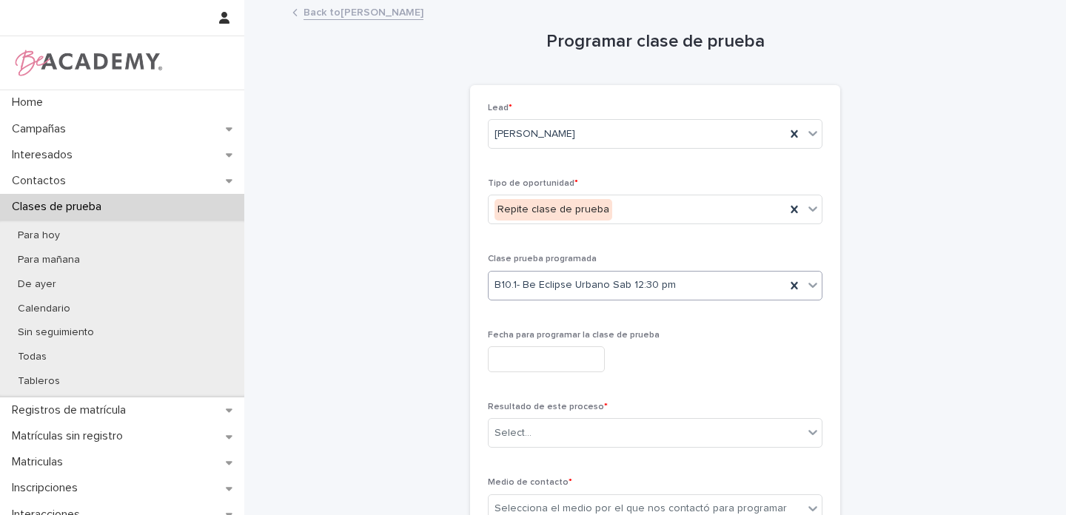
click at [516, 360] on input "text" at bounding box center [546, 359] width 117 height 26
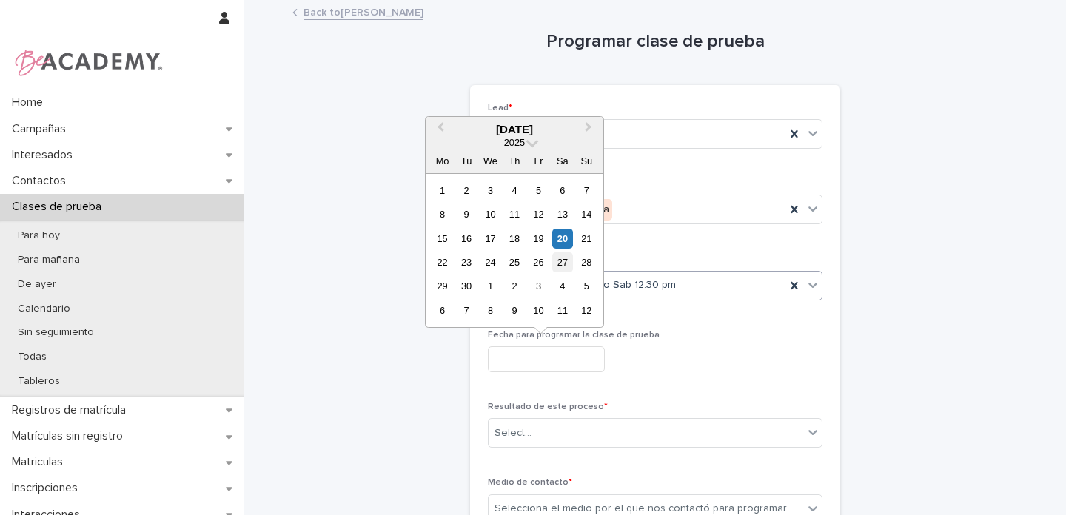
click at [564, 263] on div "27" at bounding box center [562, 262] width 20 height 20
type input "**********"
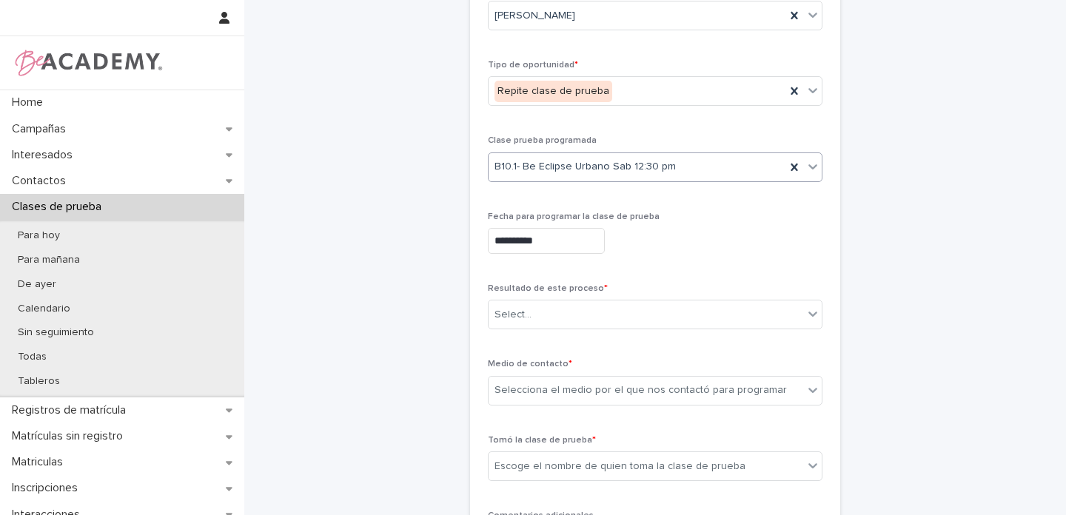
scroll to position [127, 0]
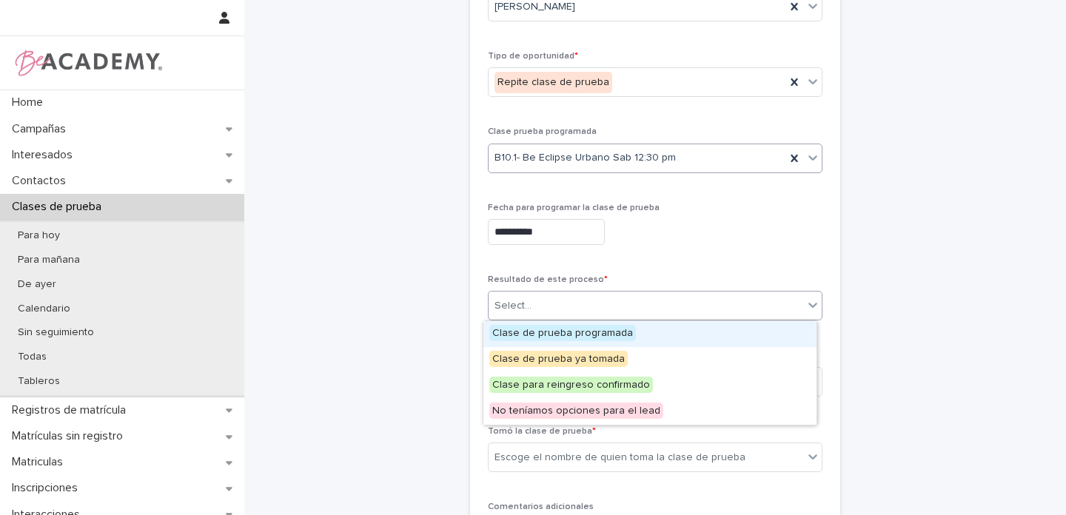
click at [554, 306] on div "Select..." at bounding box center [645, 306] width 314 height 24
click at [554, 333] on span "Clase de prueba programada" at bounding box center [562, 333] width 147 height 16
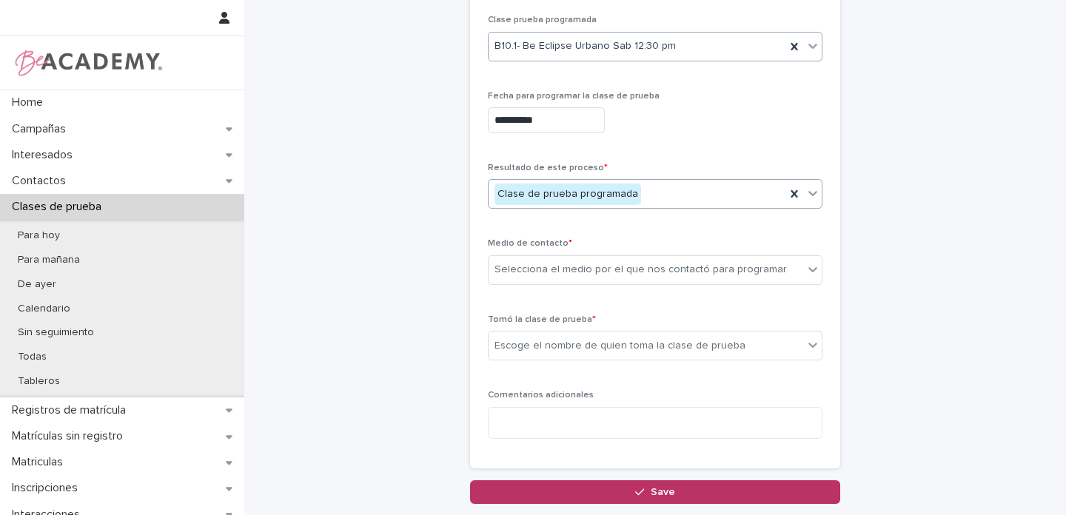
scroll to position [289, 0]
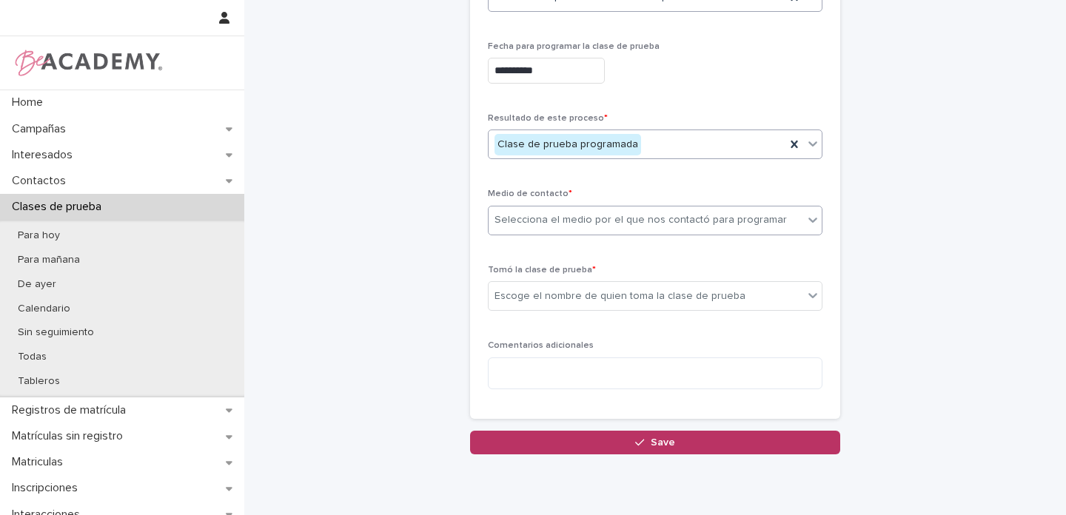
click at [504, 219] on div "Selecciona el medio por el que nos contactó para programar" at bounding box center [640, 220] width 292 height 16
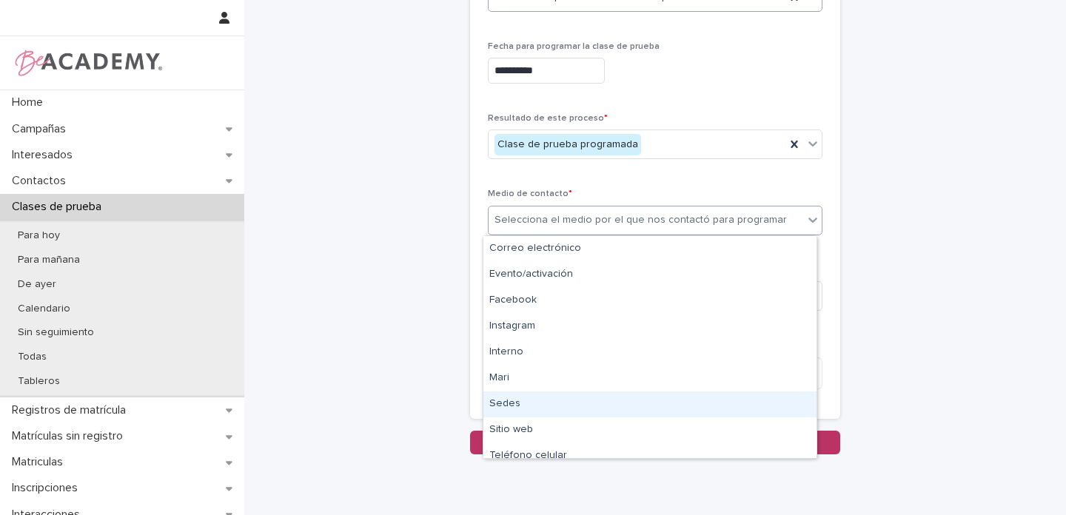
click at [519, 405] on div "Sedes" at bounding box center [649, 404] width 333 height 26
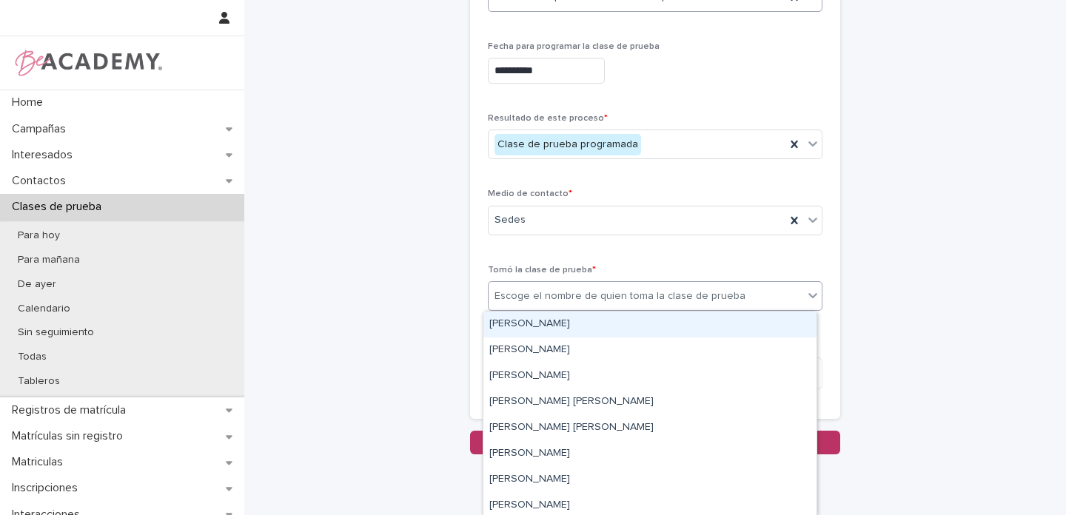
click at [508, 292] on div "Escoge el nombre de quien toma la clase de prueba" at bounding box center [619, 297] width 251 height 16
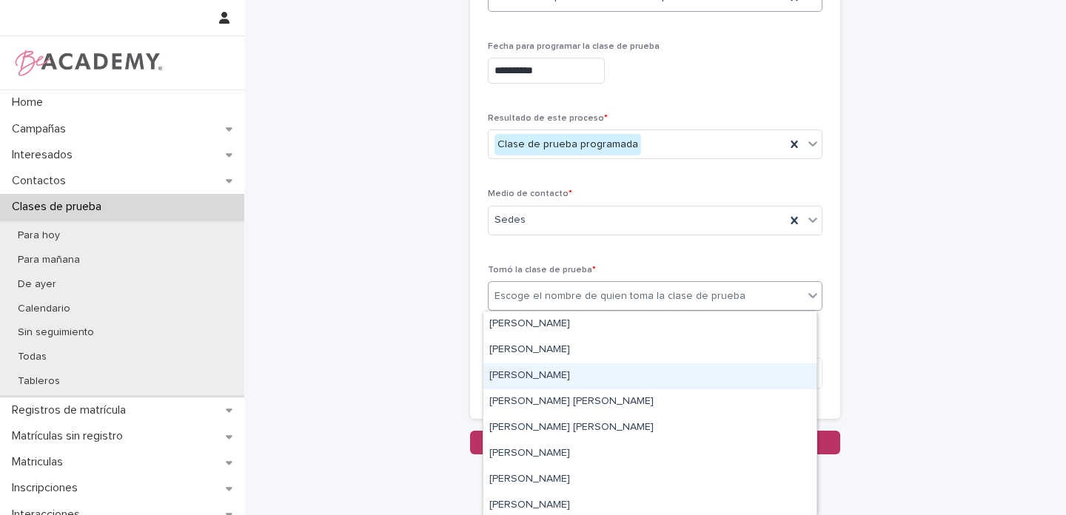
click at [509, 376] on div "[PERSON_NAME]" at bounding box center [649, 376] width 333 height 26
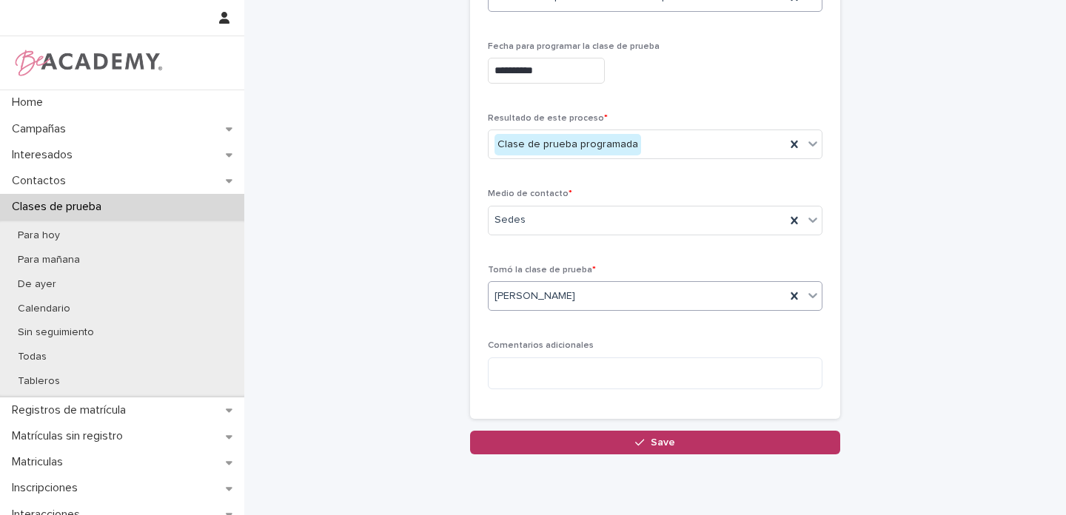
scroll to position [292, 0]
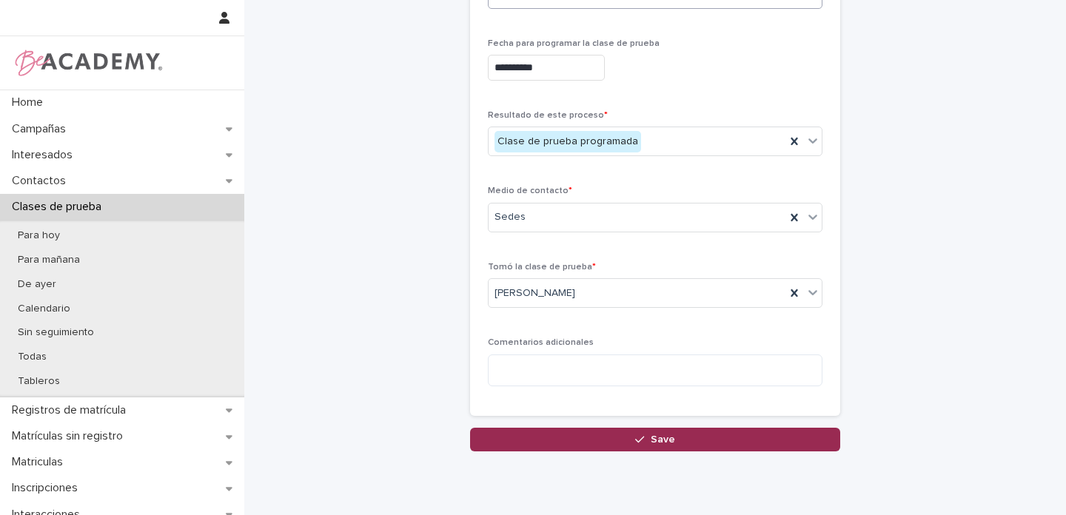
click at [655, 440] on span "Save" at bounding box center [662, 439] width 24 height 10
